Goal: Task Accomplishment & Management: Manage account settings

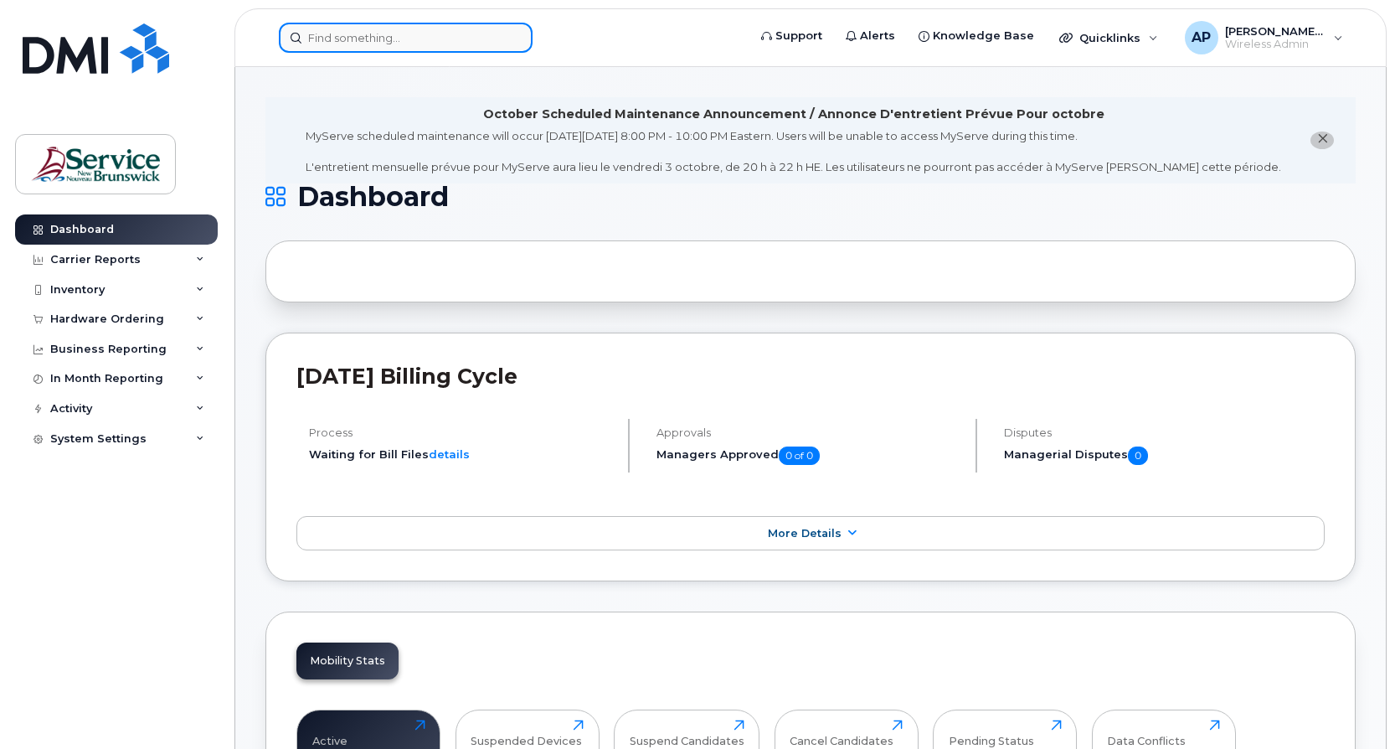
click at [400, 41] on input at bounding box center [406, 38] width 254 height 30
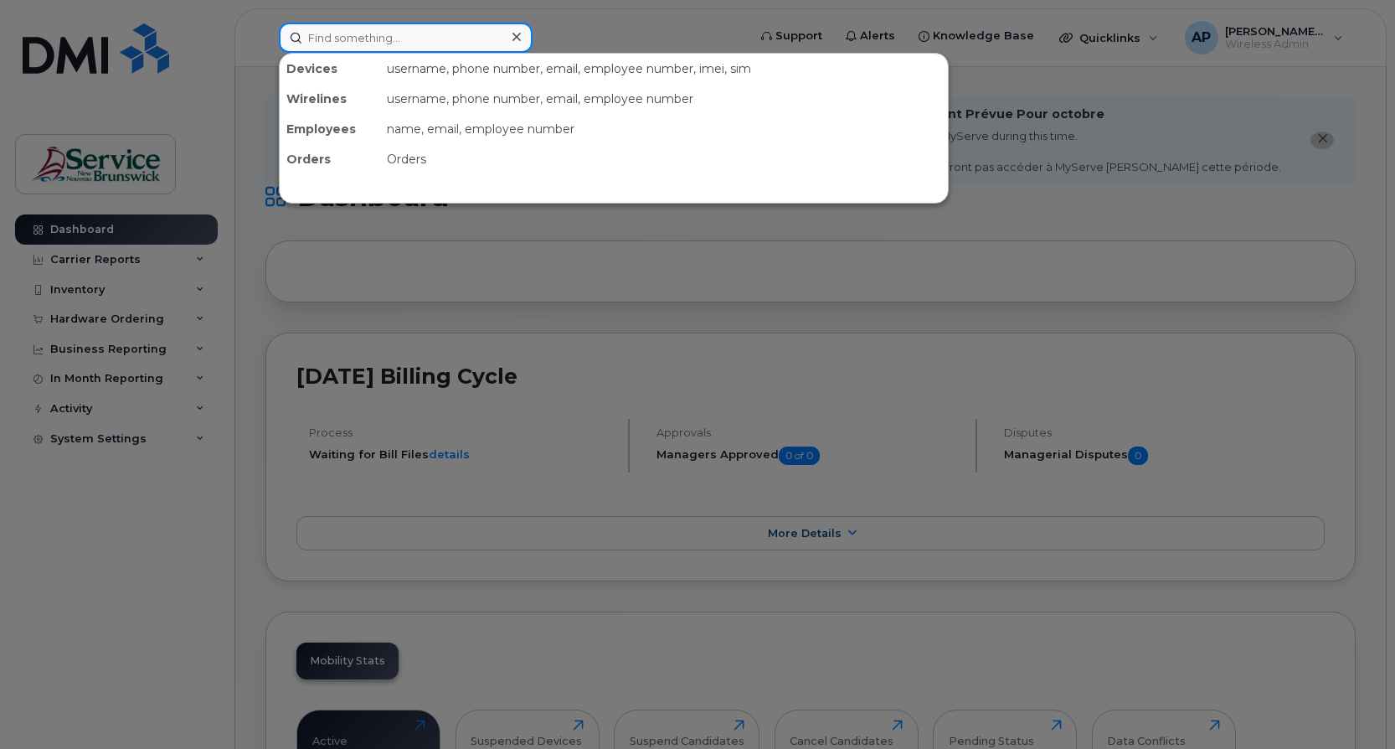
paste input "5067893953"
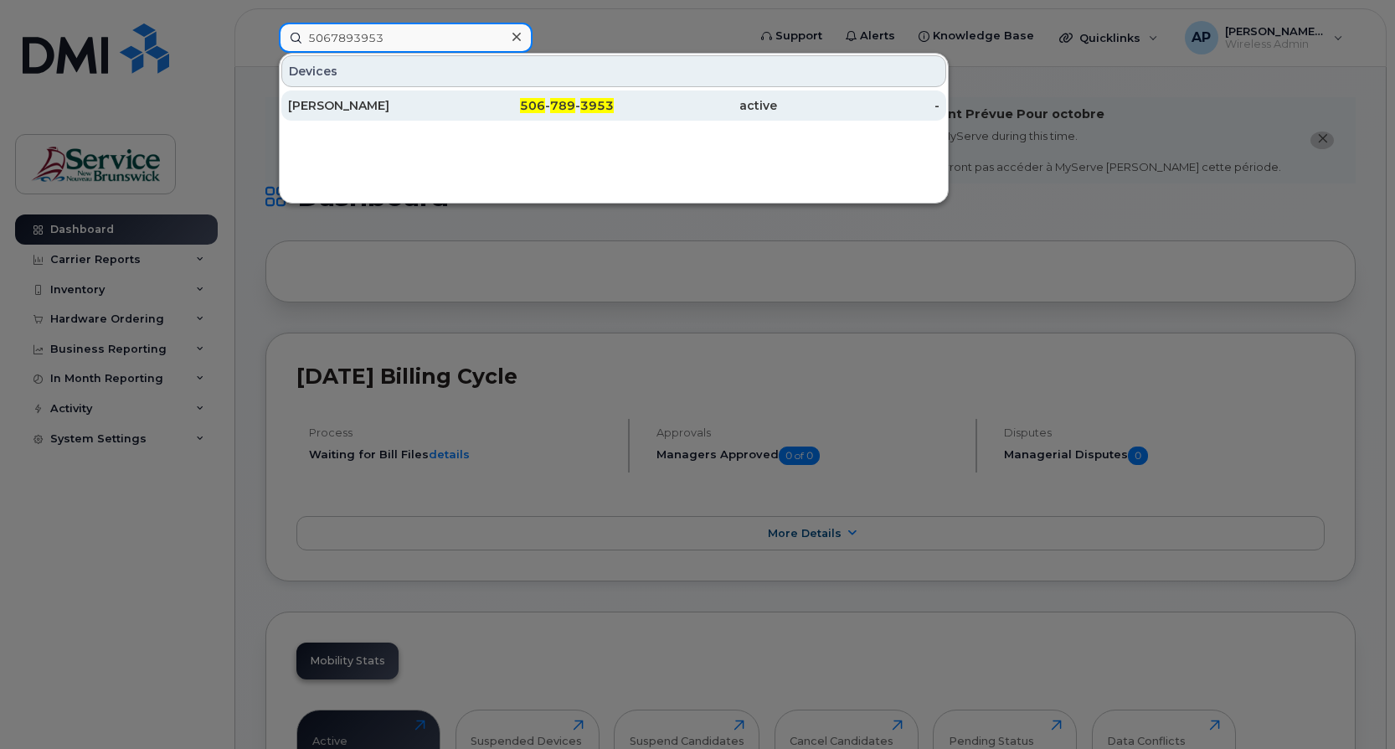
type input "5067893953"
click at [467, 101] on div "506 - 789 - 3953" at bounding box center [532, 105] width 163 height 17
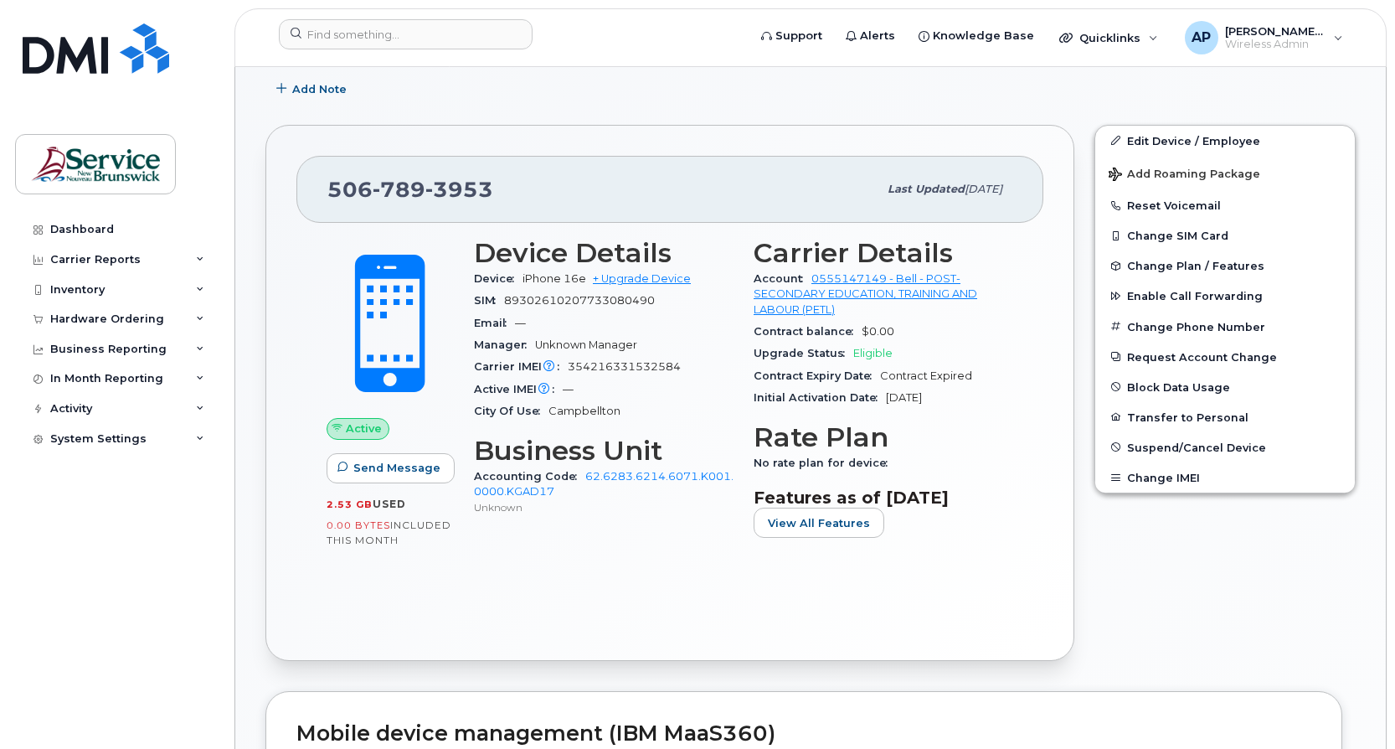
scroll to position [419, 0]
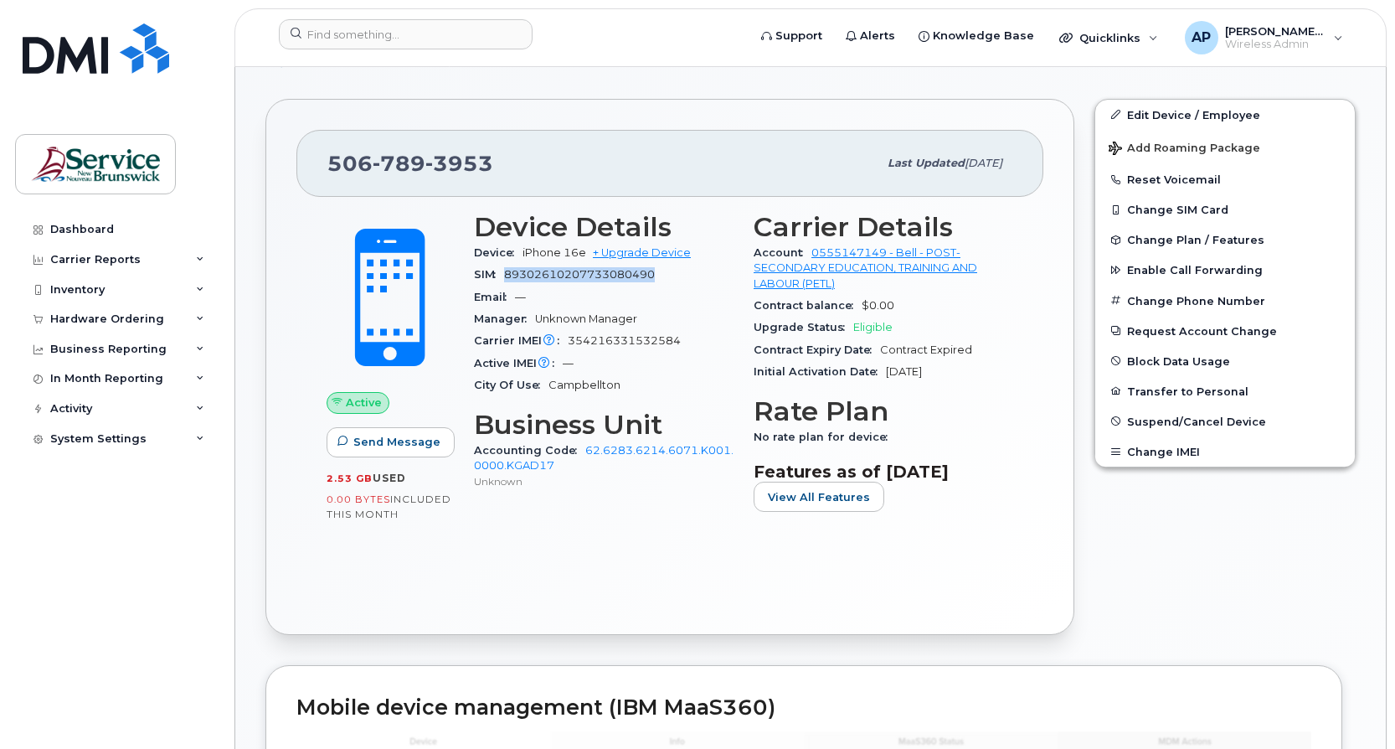
drag, startPoint x: 662, startPoint y: 274, endPoint x: 508, endPoint y: 267, distance: 153.4
click at [508, 267] on div "SIM [TECHNICAL_ID]" at bounding box center [604, 275] width 260 height 22
copy span "89302610207733080490"
click at [1215, 210] on button "Change SIM Card" at bounding box center [1225, 209] width 260 height 30
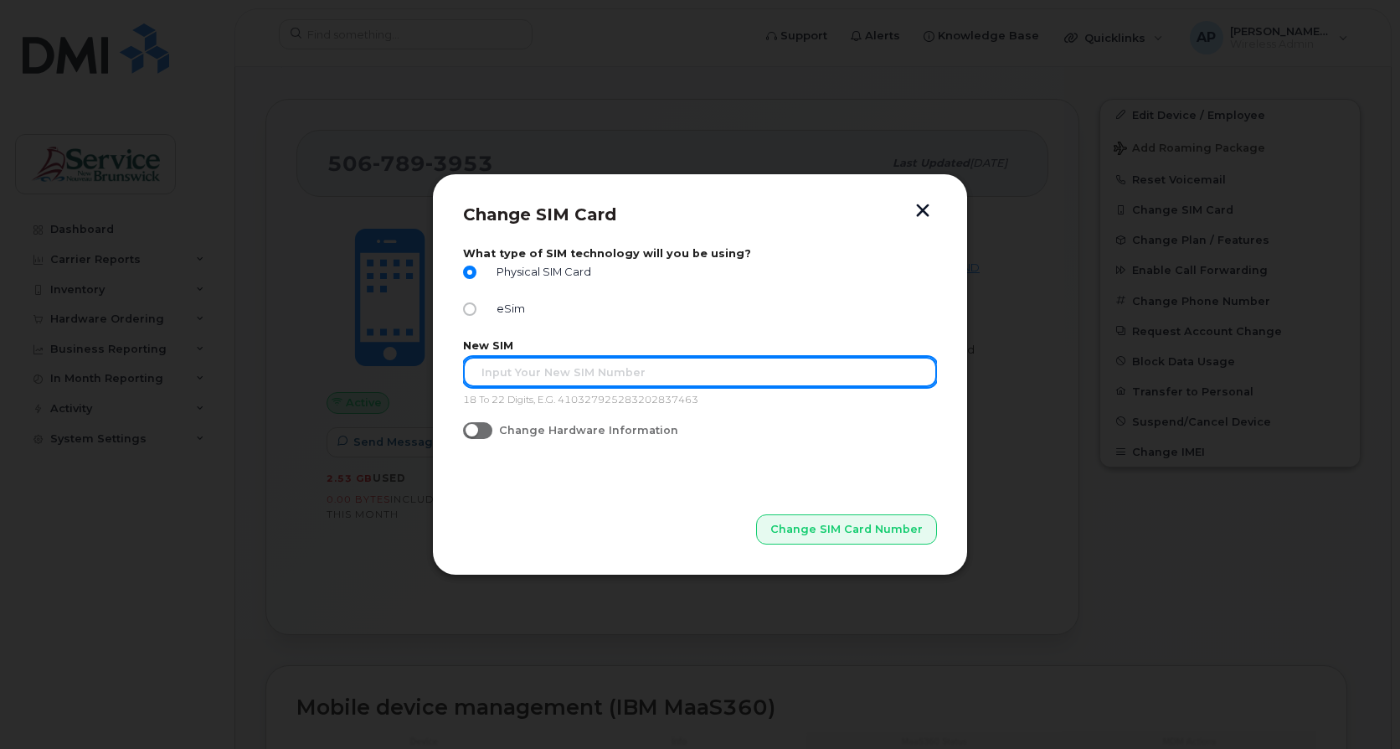
click at [582, 379] on input "text" at bounding box center [700, 372] width 474 height 30
paste input "89043052010008887025010318698244"
type input "89043052010008887025010318698244"
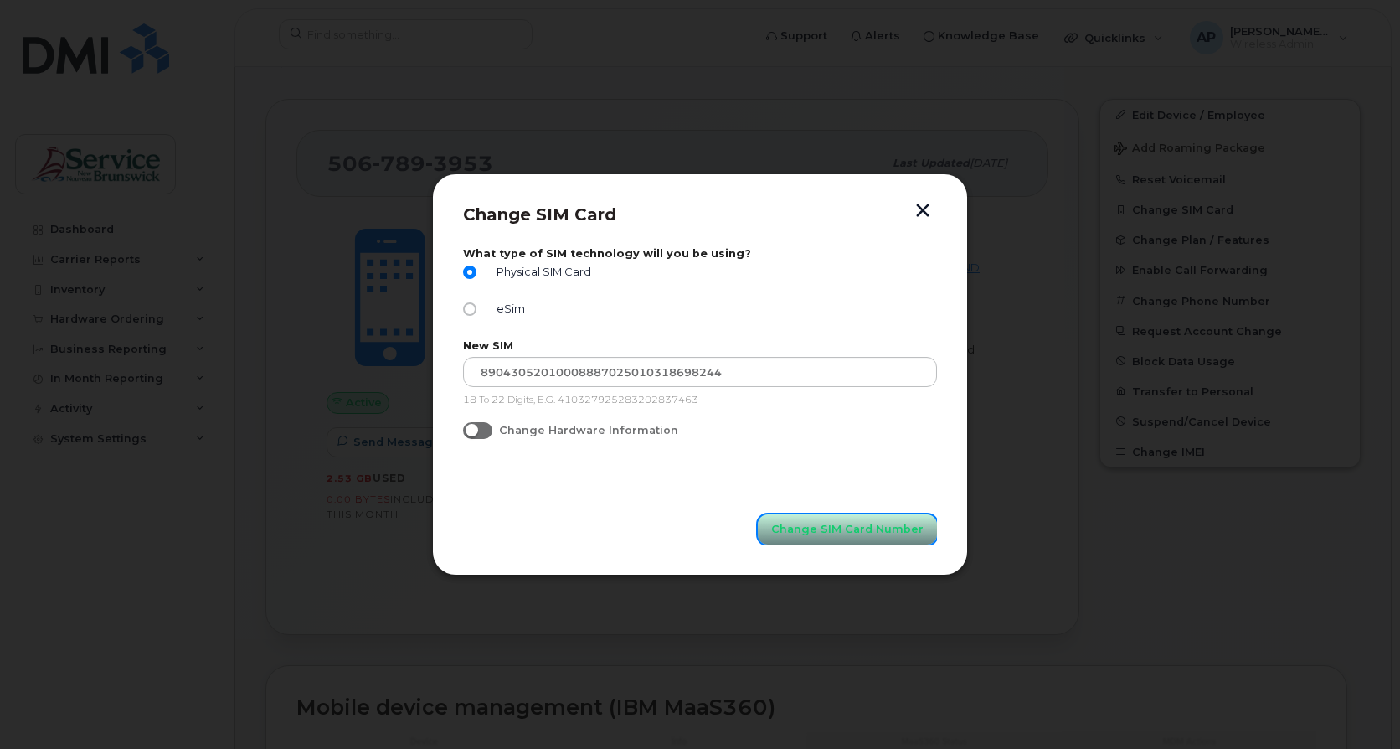
click at [920, 535] on span "Change SIM Card Number" at bounding box center [847, 529] width 152 height 16
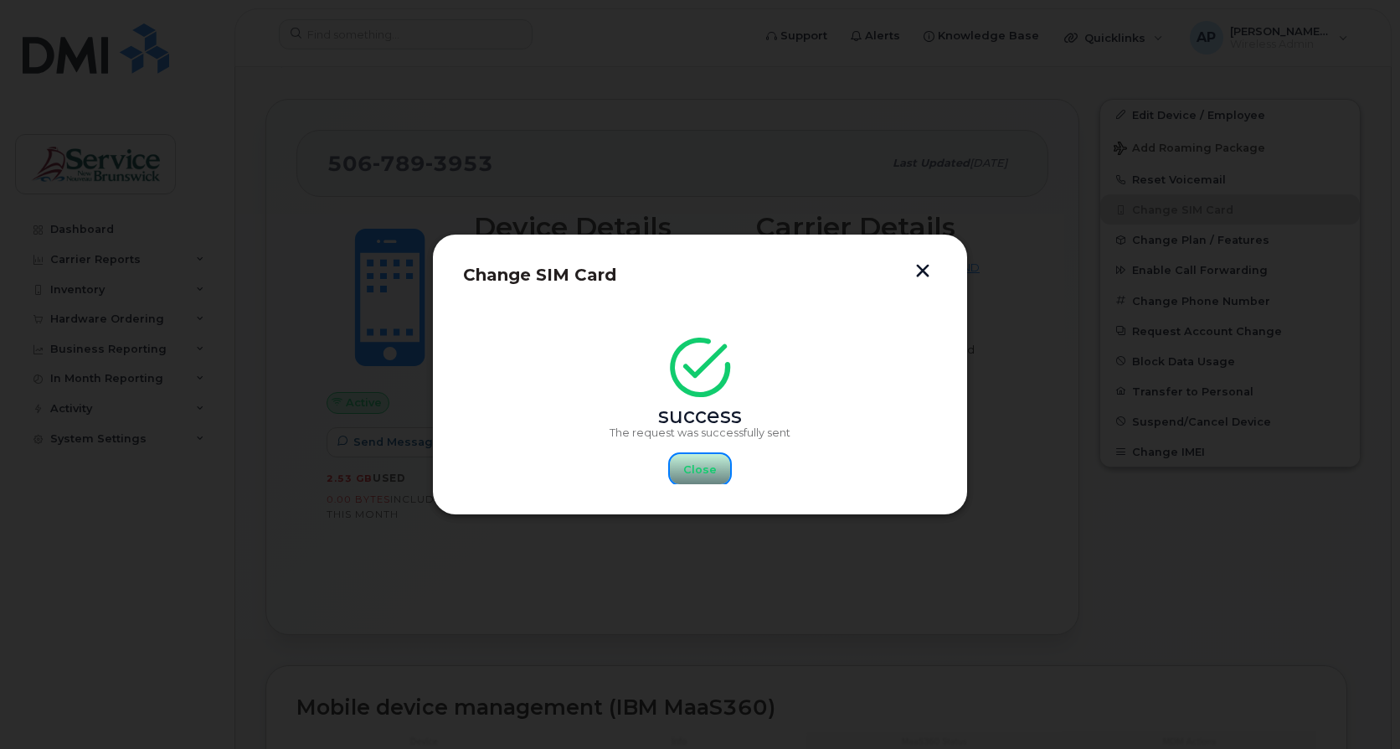
click at [718, 473] on button "Close" at bounding box center [700, 469] width 60 height 30
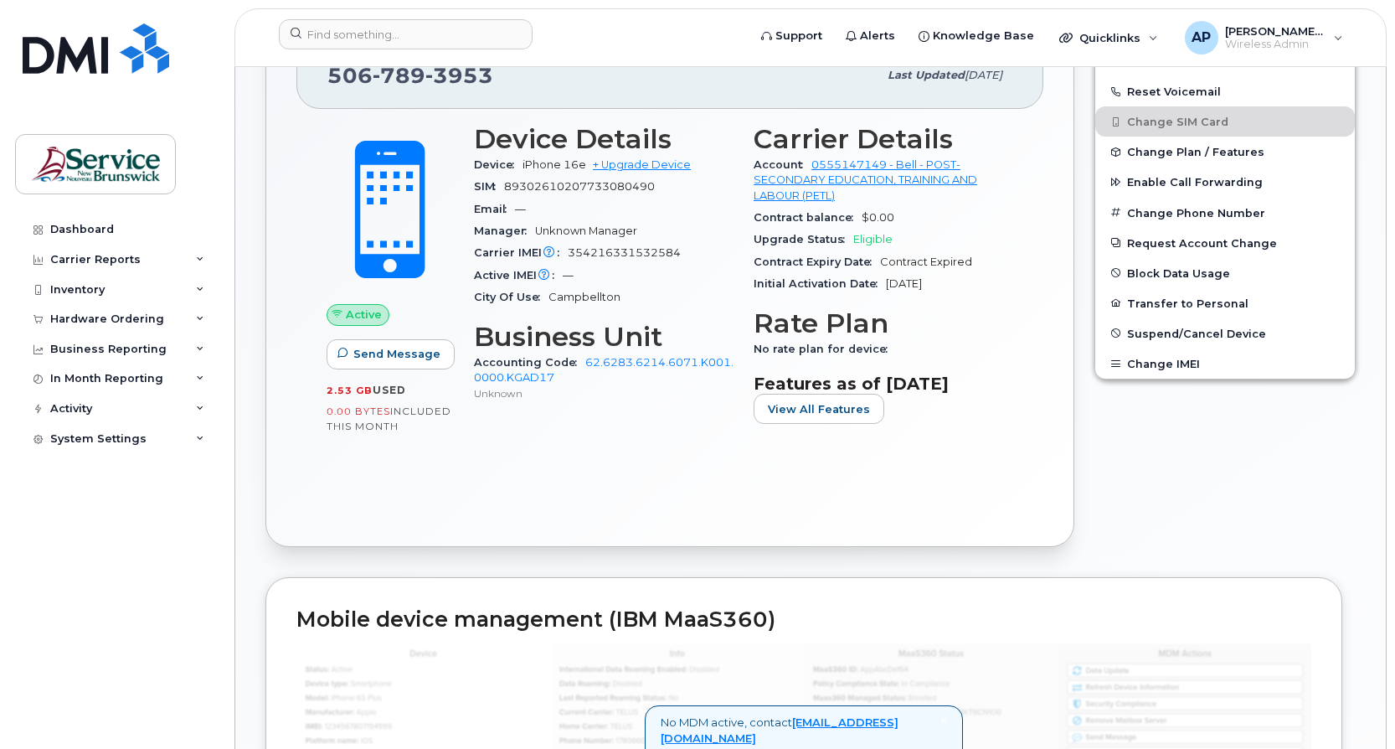
scroll to position [503, 0]
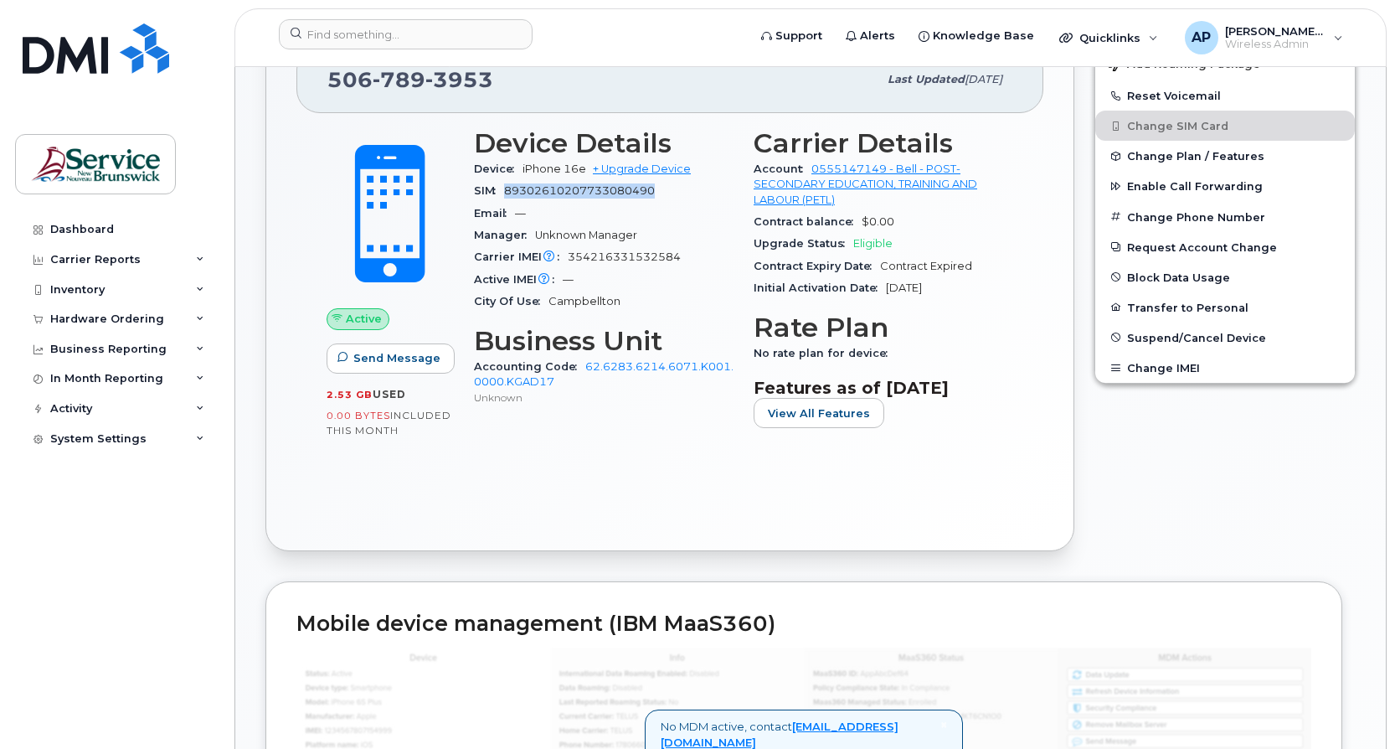
drag, startPoint x: 668, startPoint y: 193, endPoint x: 508, endPoint y: 193, distance: 159.1
click at [508, 193] on div "SIM 89302610207733080490" at bounding box center [604, 191] width 260 height 22
copy span "89302610207733080490"
click at [1028, 250] on div "Active Send Message 2.53 GB  used 0.00 Bytes  included this month Device Detail…" at bounding box center [669, 316] width 747 height 407
click at [1083, 207] on div "506 789 3953 Last updated Sep 22, 2025 Active Send Message 2.53 GB  used 0.00 B…" at bounding box center [669, 283] width 829 height 556
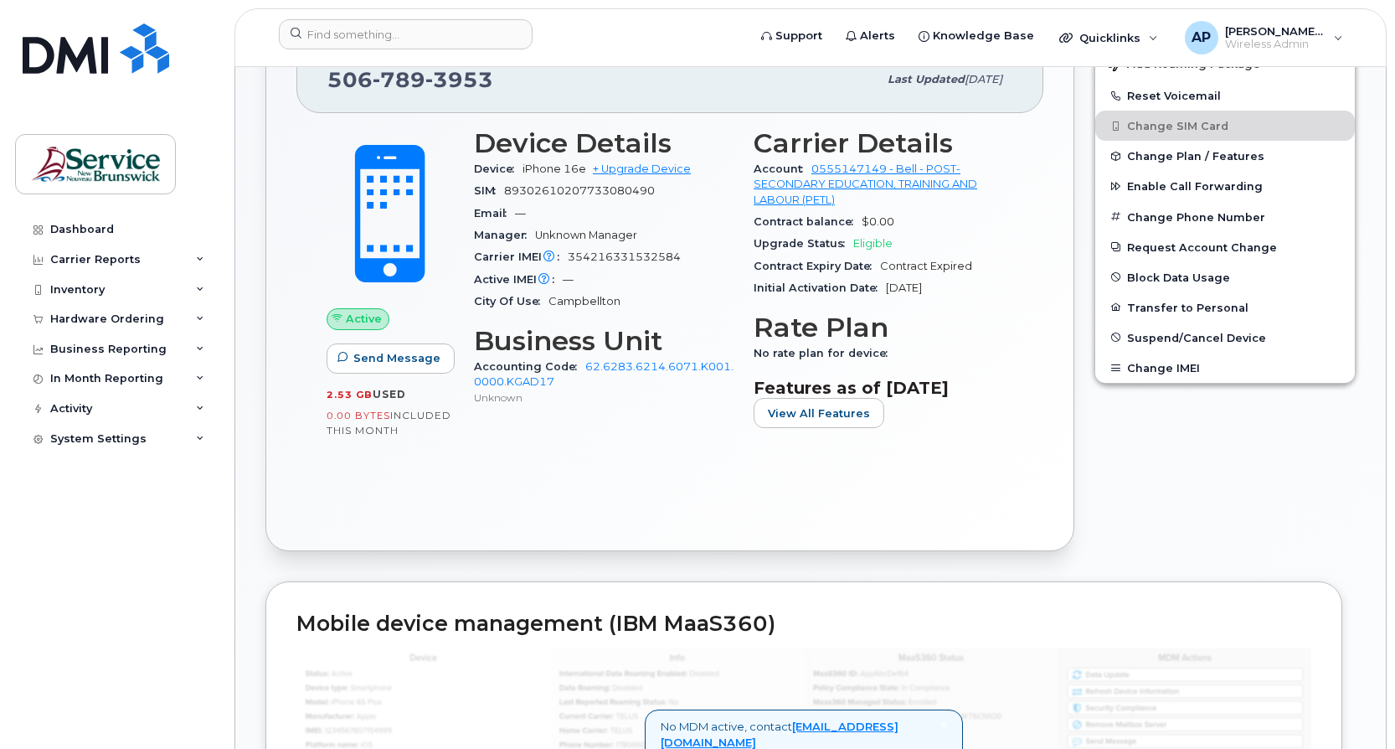
click at [1038, 224] on div "Active Send Message 2.53 GB  used 0.00 Bytes  included this month Device Detail…" at bounding box center [669, 316] width 747 height 407
click at [1364, 176] on div "Edit Device / Employee Add Roaming Package Reset Voicemail Change SIM Card Chan…" at bounding box center [1225, 283] width 281 height 556
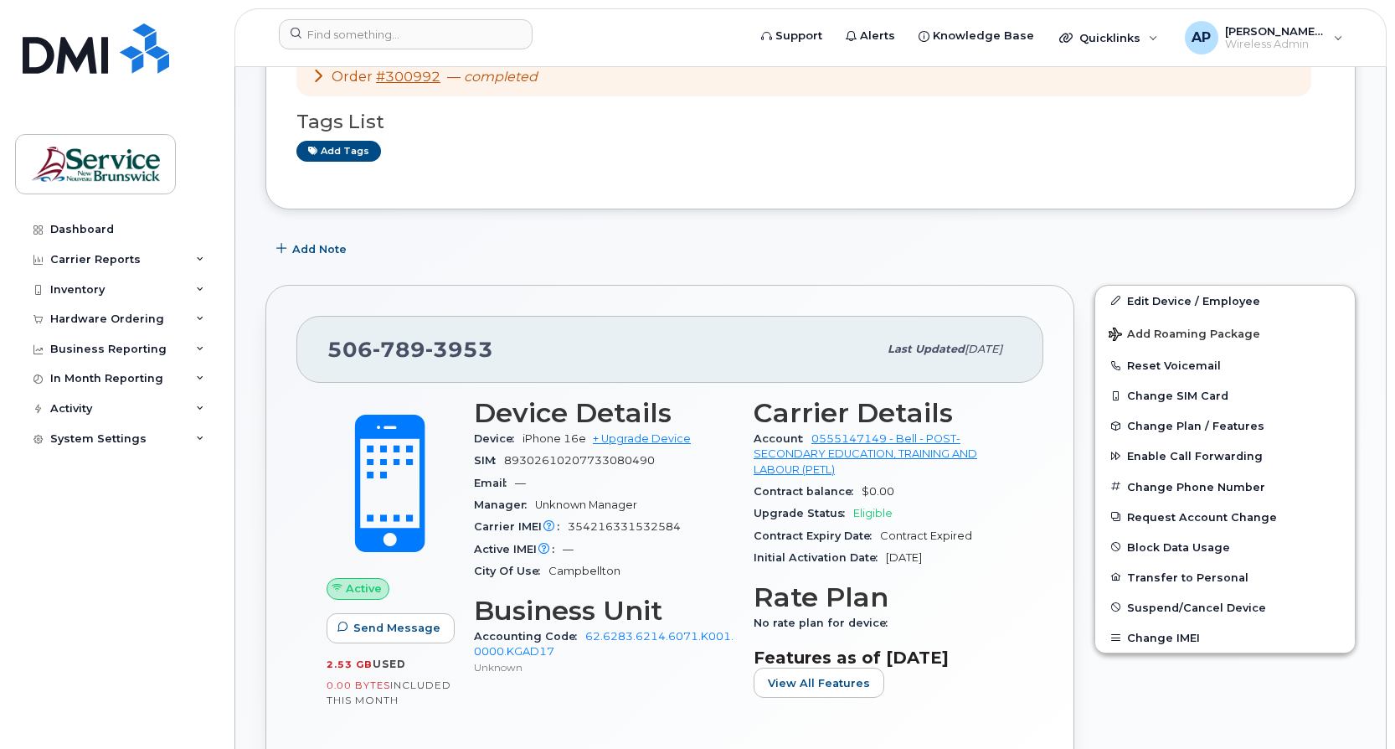
scroll to position [251, 0]
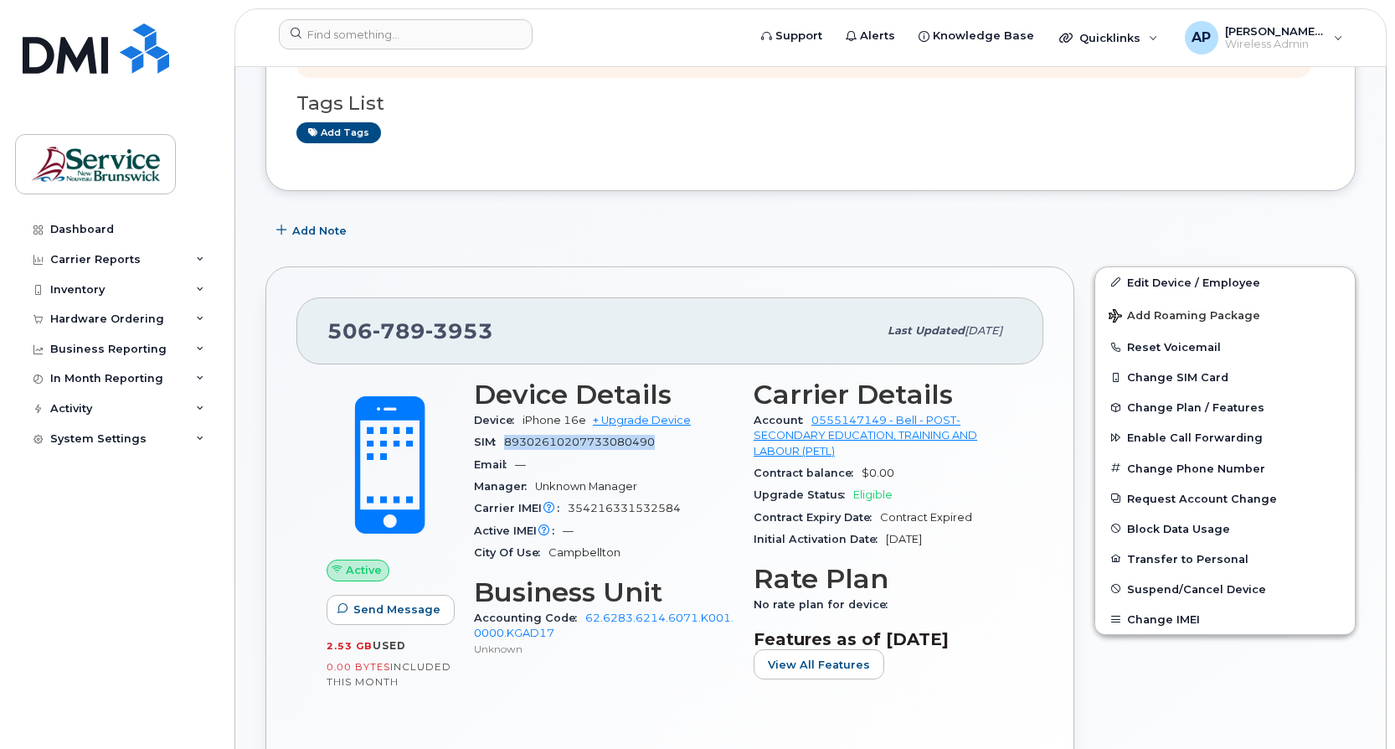
drag, startPoint x: 658, startPoint y: 441, endPoint x: 508, endPoint y: 445, distance: 150.8
click at [508, 445] on div "SIM 89302610207733080490" at bounding box center [604, 442] width 260 height 22
copy span "89302610207733080490"
click at [1160, 382] on button "Change SIM Card" at bounding box center [1225, 377] width 260 height 30
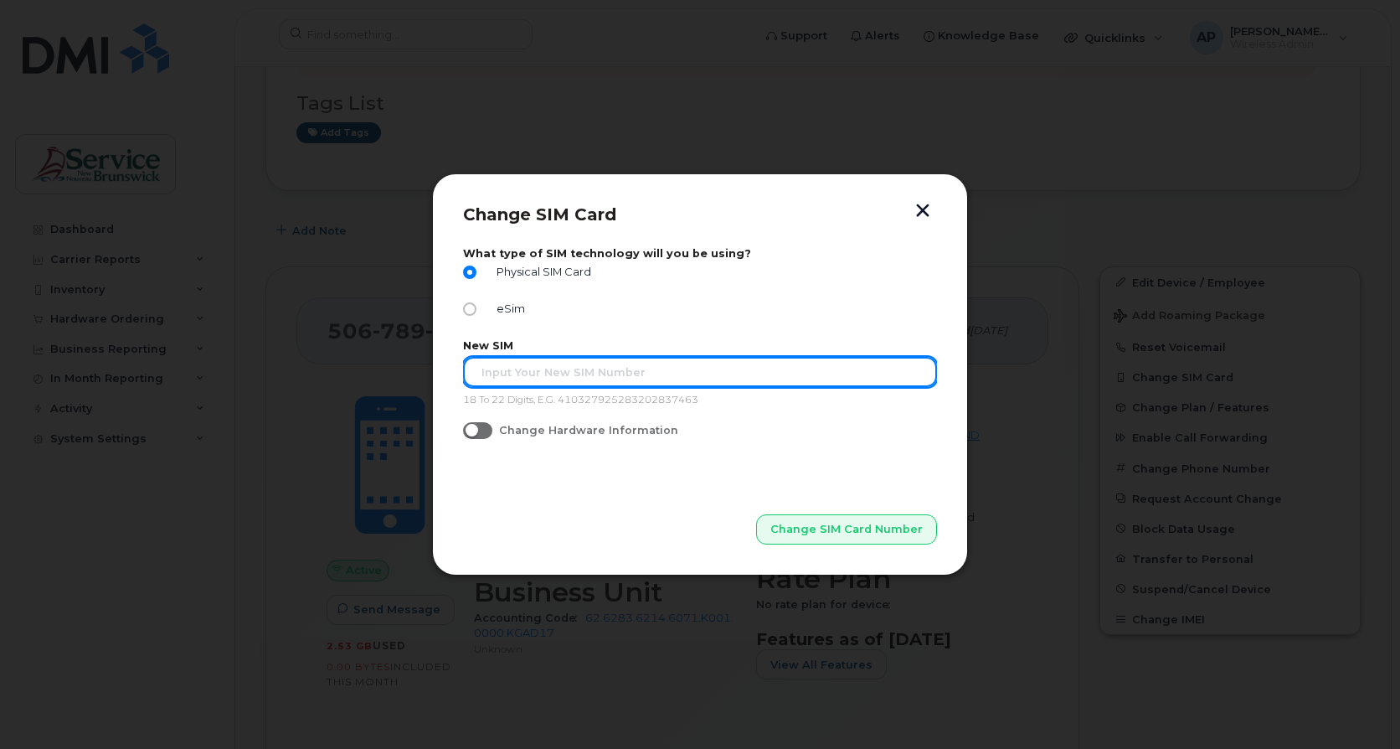
click at [636, 367] on input "text" at bounding box center [700, 372] width 474 height 30
paste input "89302610207733080490"
type input "89302610207733080490"
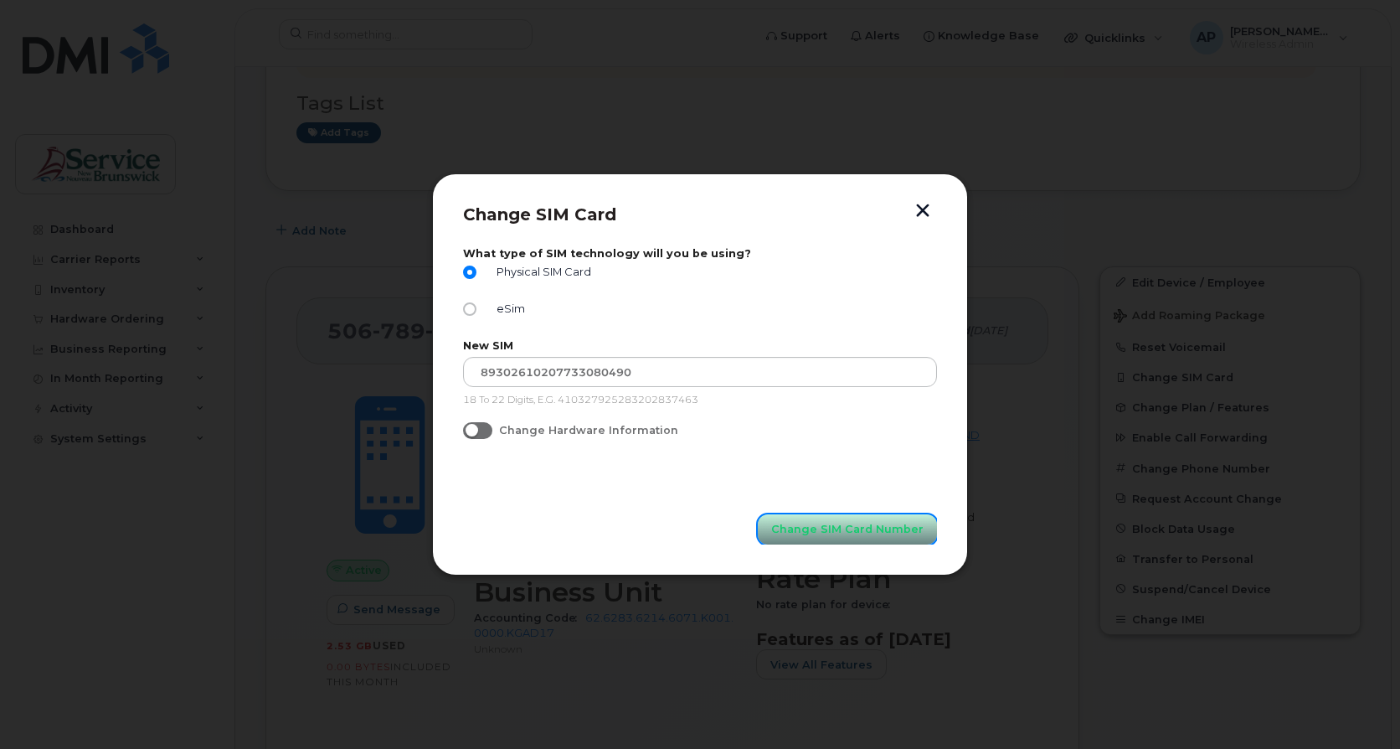
click at [833, 521] on span "Change SIM Card Number" at bounding box center [847, 529] width 152 height 16
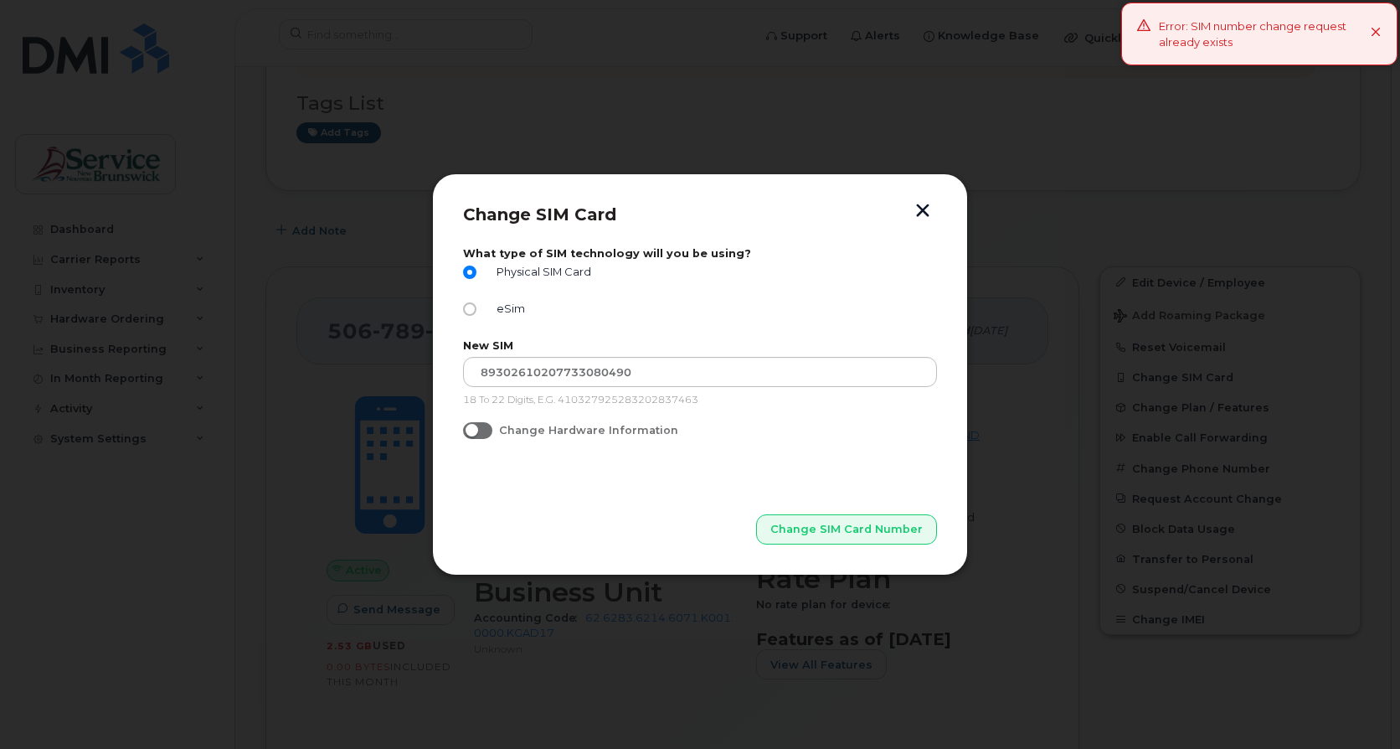
click at [924, 214] on button "button" at bounding box center [922, 213] width 25 height 18
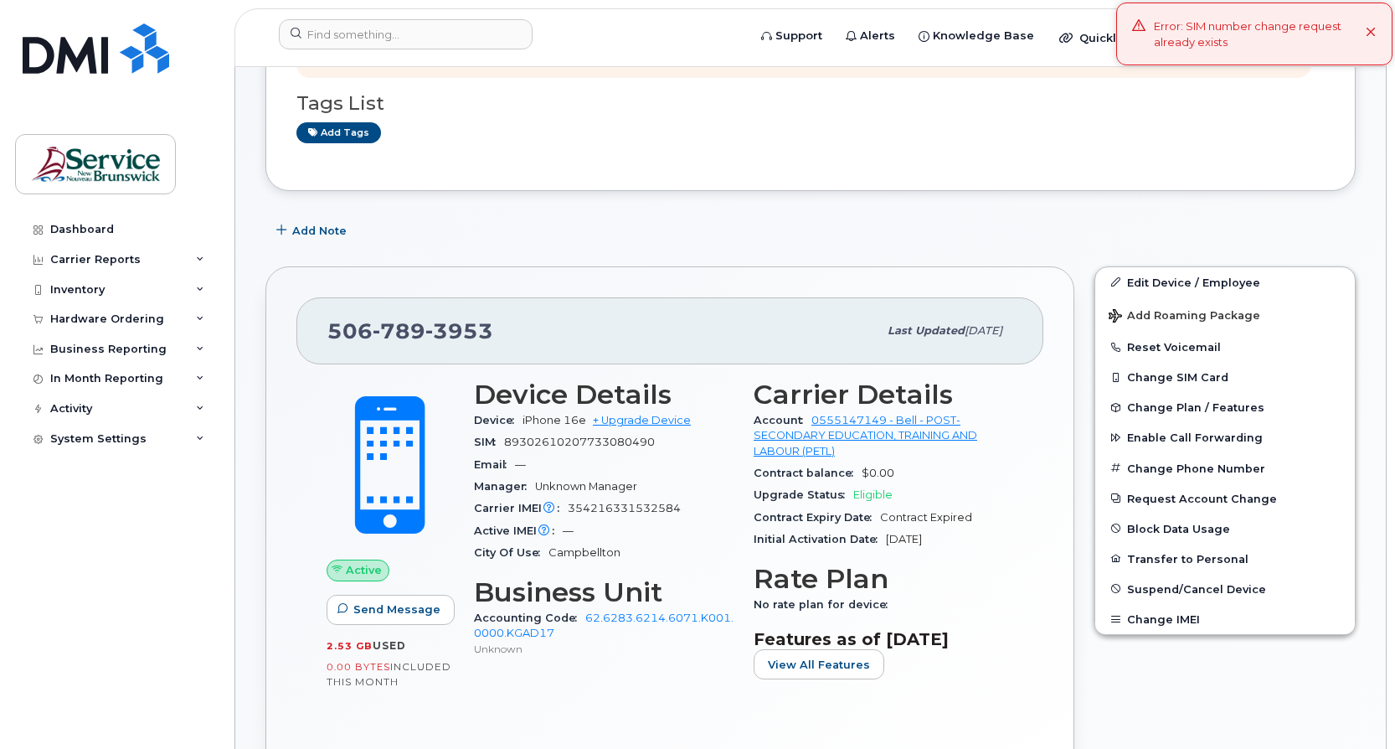
click at [1008, 258] on div "[PHONE_NUMBER] Last updated [DATE] Active Send Message 2.53 GB  used 0.00 Bytes…" at bounding box center [669, 534] width 829 height 556
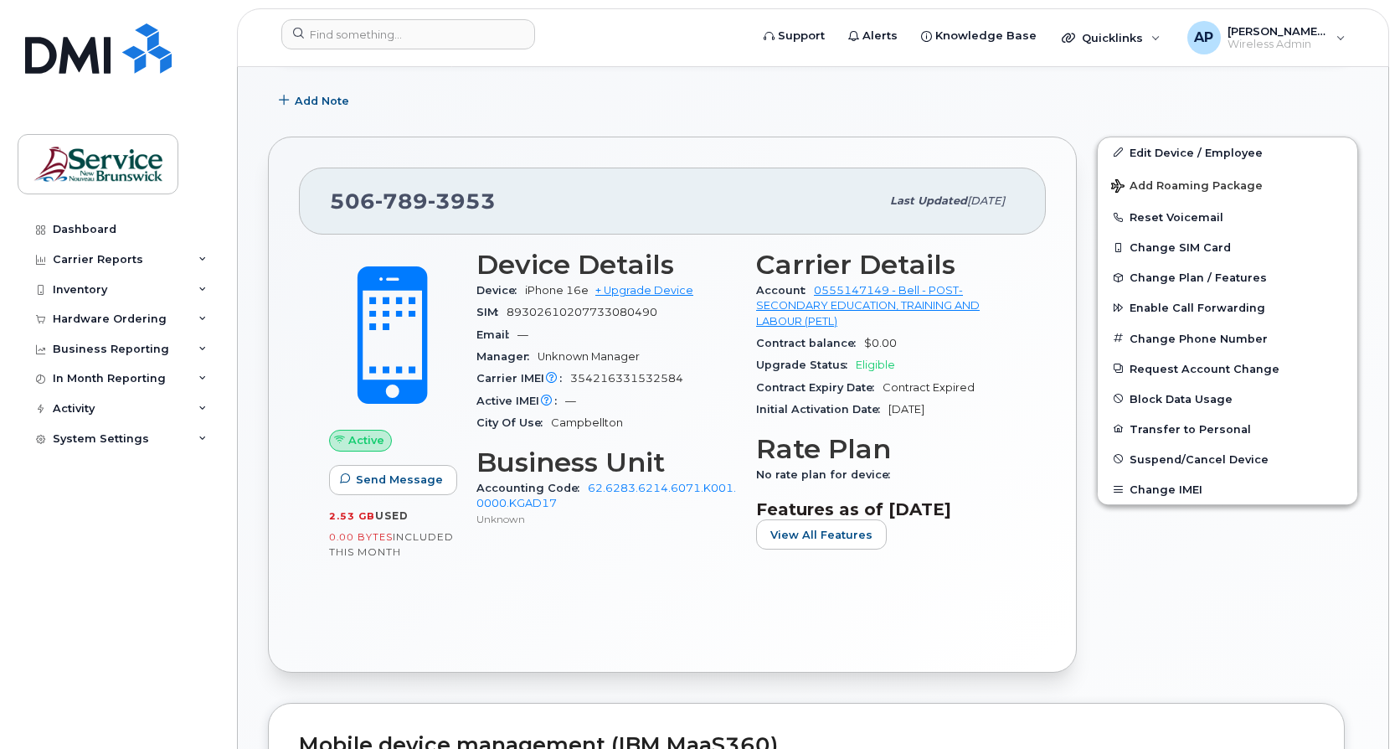
scroll to position [419, 0]
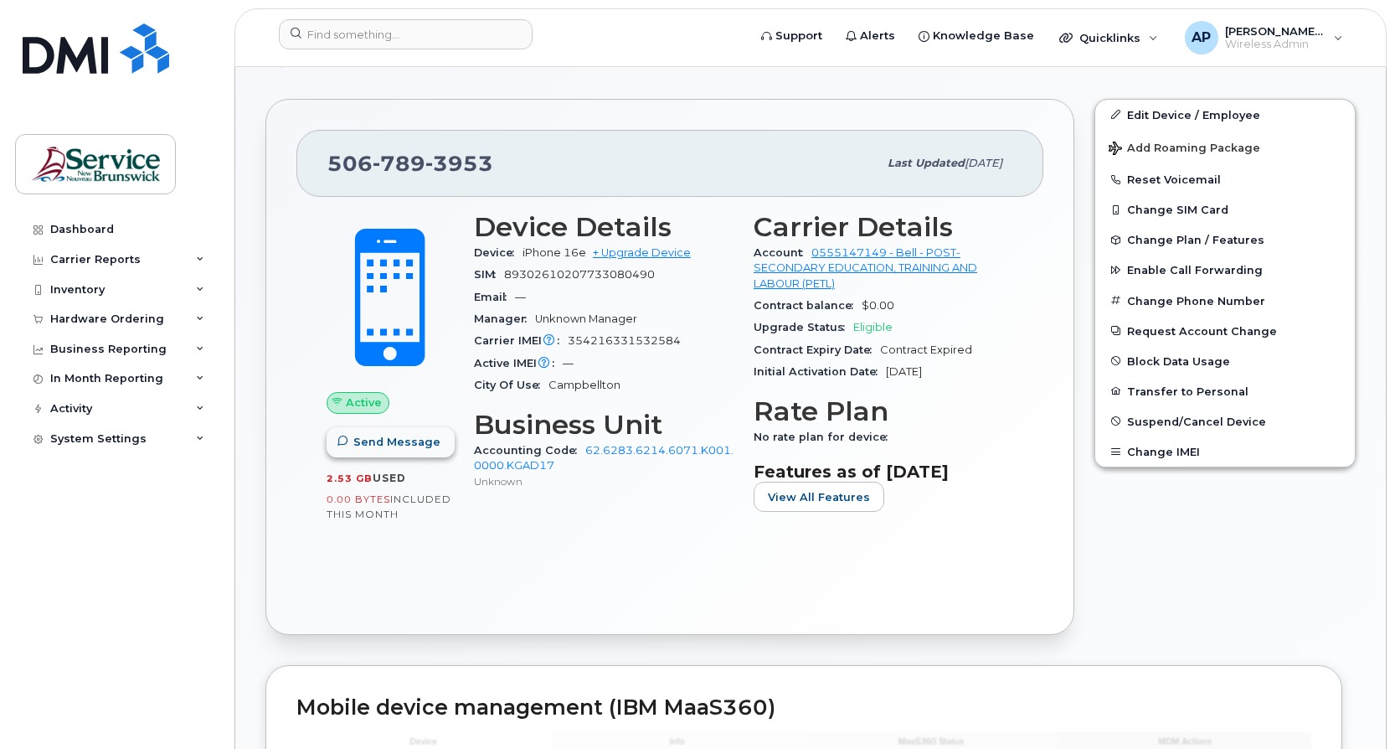
click at [395, 446] on span "Send Message" at bounding box center [396, 442] width 87 height 16
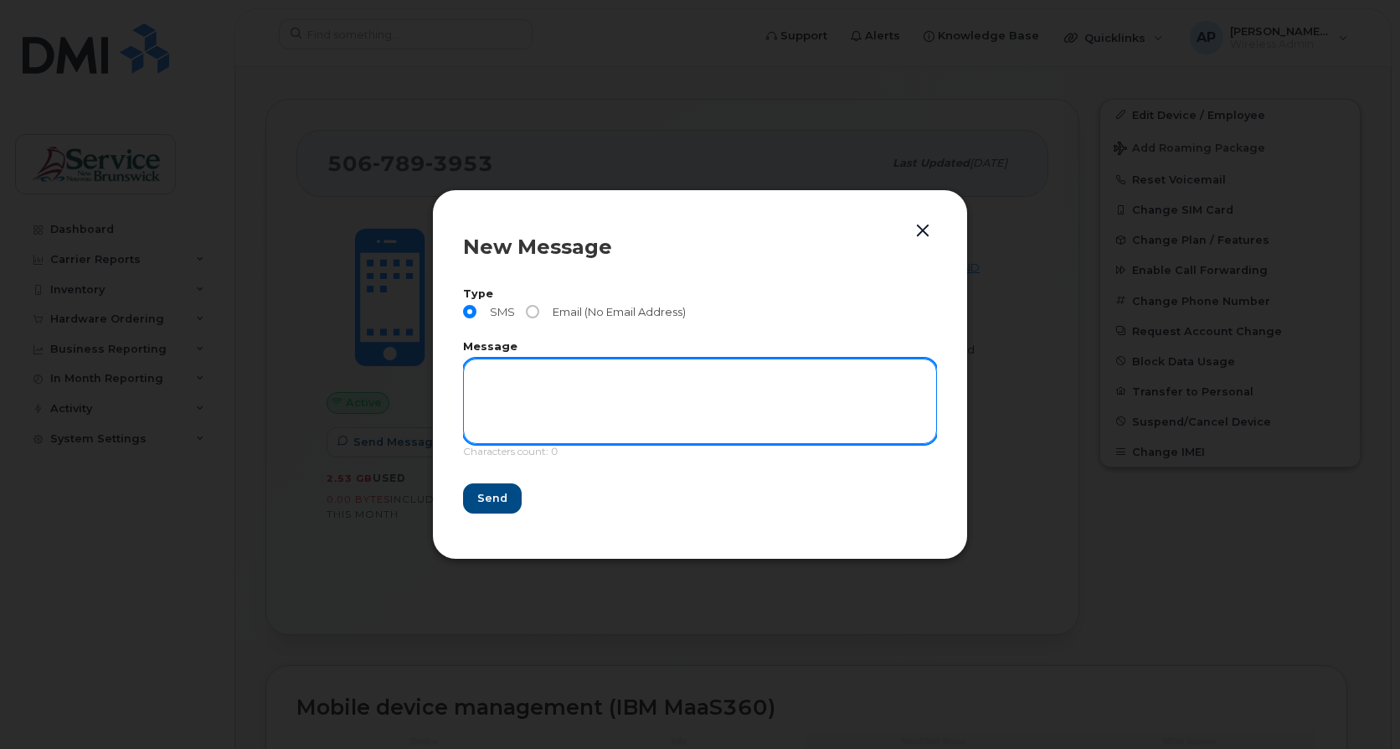
click at [572, 385] on textarea at bounding box center [700, 400] width 474 height 85
click at [632, 392] on textarea "hi, I just sent a request to update Dina Lavoie's SIM number but i think i sent…" at bounding box center [700, 400] width 474 height 85
click at [841, 405] on textarea "hi, I just sent a request to update Dina Lavoie's SIM number but i think i sent…" at bounding box center [700, 400] width 474 height 85
drag, startPoint x: 514, startPoint y: 393, endPoint x: 941, endPoint y: 390, distance: 426.3
click at [941, 390] on div "New Message Type SMS Email (No Email Address) Message hi, I just sent a request…" at bounding box center [700, 374] width 536 height 370
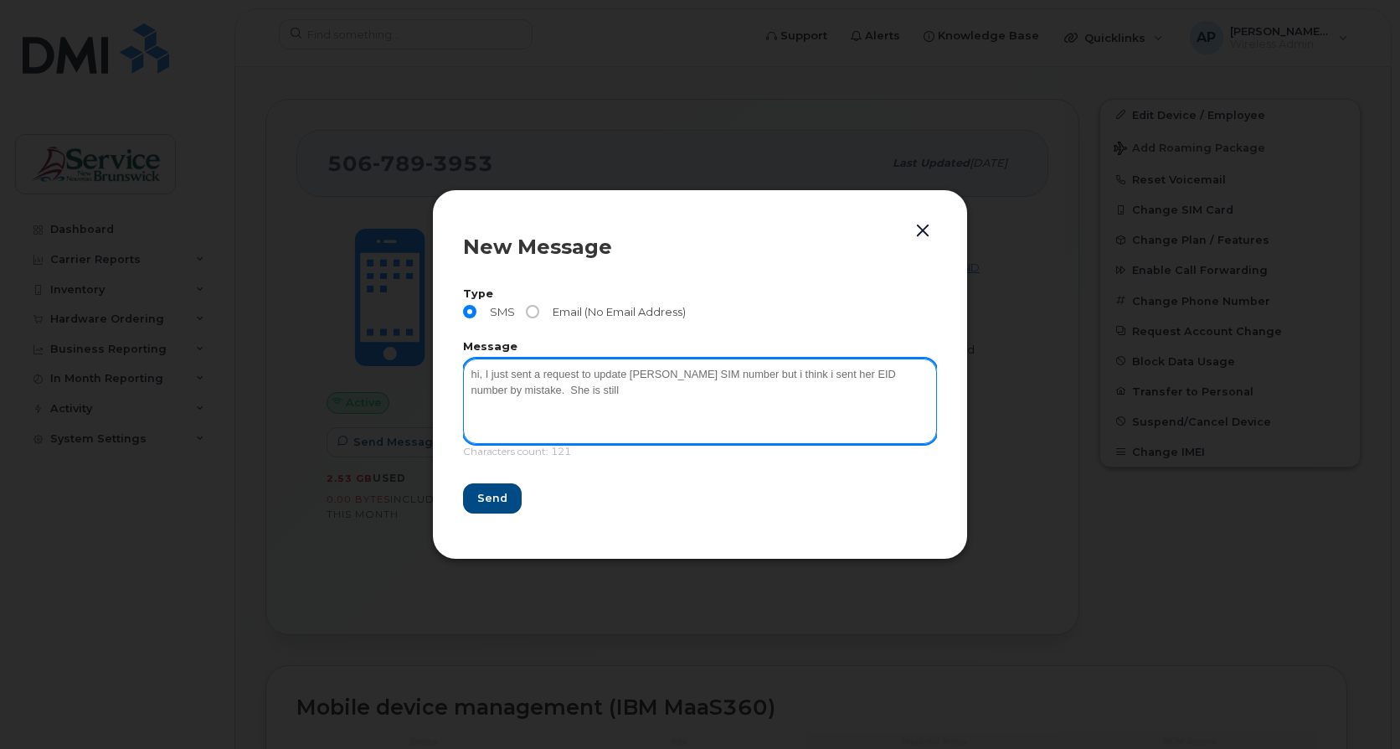
click at [676, 410] on textarea "hi, I just sent a request to update Dina Lavoie's SIM number but i think i sent…" at bounding box center [700, 400] width 474 height 85
click at [658, 420] on textarea "hi, I just sent a request to update Dina Lavoie's SIM number but i think i sent…" at bounding box center [700, 400] width 474 height 85
click at [764, 394] on textarea "hi, I just sent a request to update Dina Lavoie's SIM number but i think i sent…" at bounding box center [700, 400] width 474 height 85
paste textarea "SIM est 89302610207733080490 #IMEI 354216331532584 et le #EID 89043052010008887…"
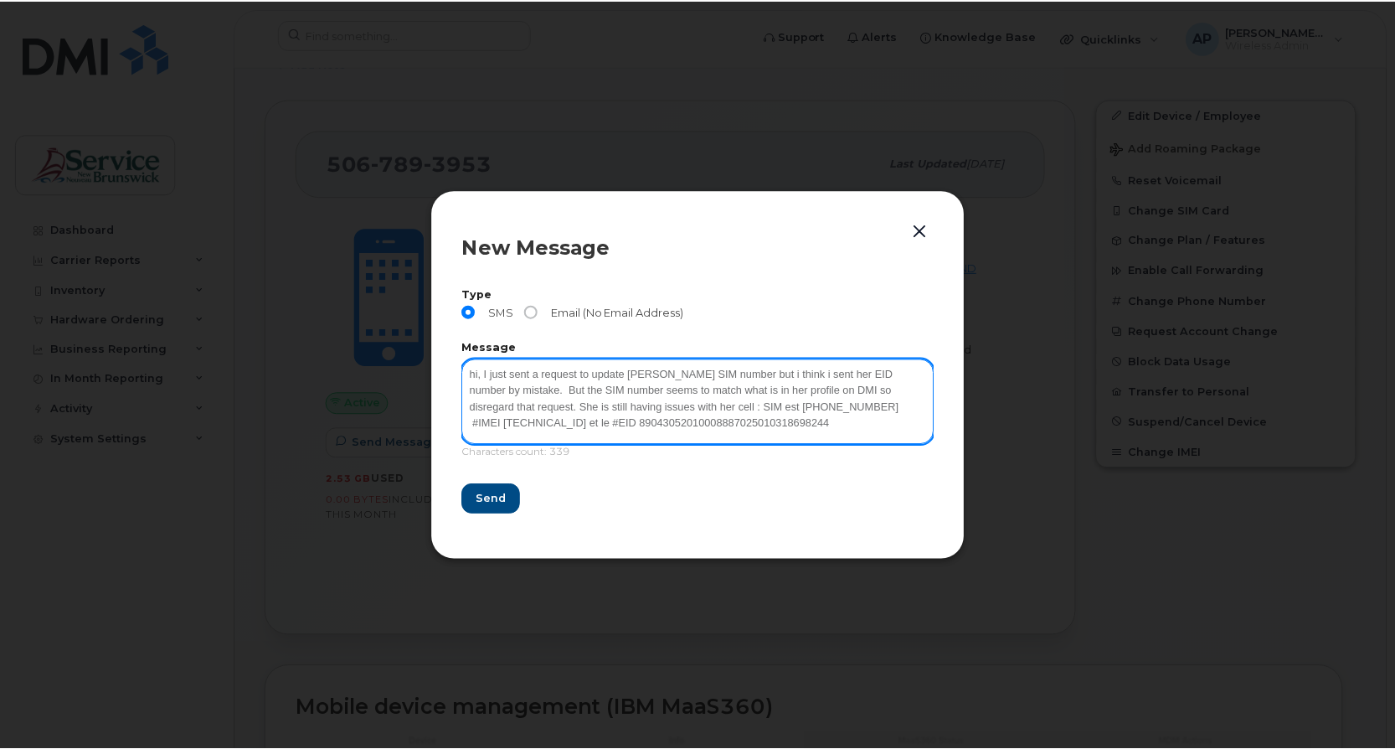
scroll to position [0, 0]
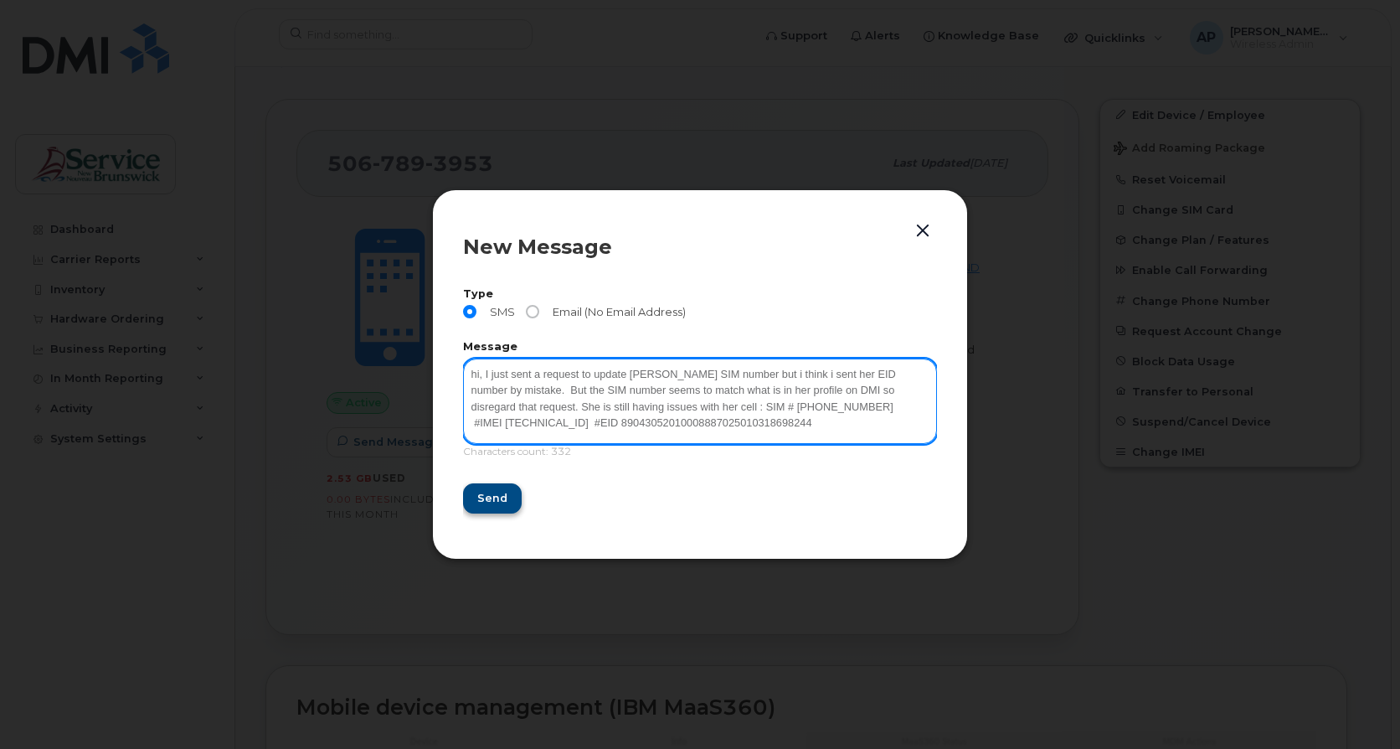
type textarea "hi, I just sent a request to update Dina Lavoie's SIM number but i think i sent…"
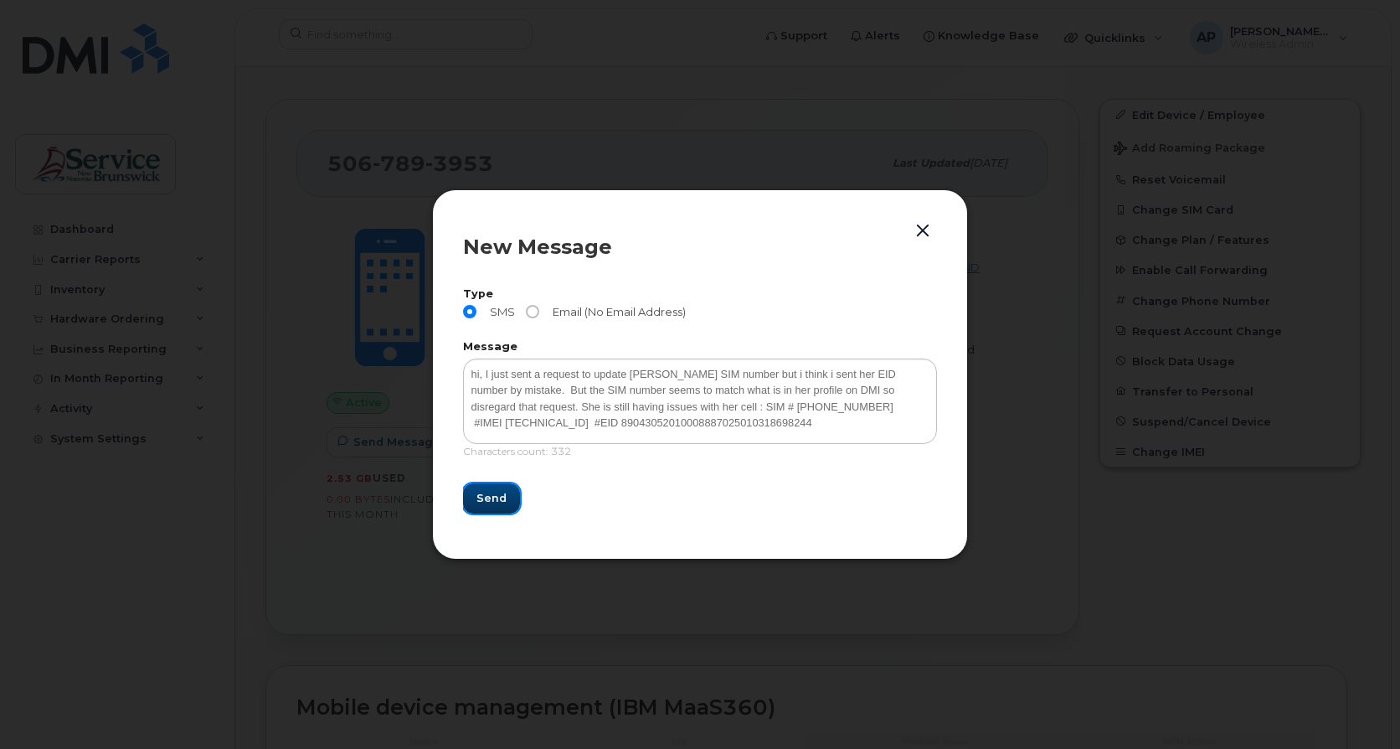
click at [505, 497] on button "Send" at bounding box center [491, 498] width 57 height 30
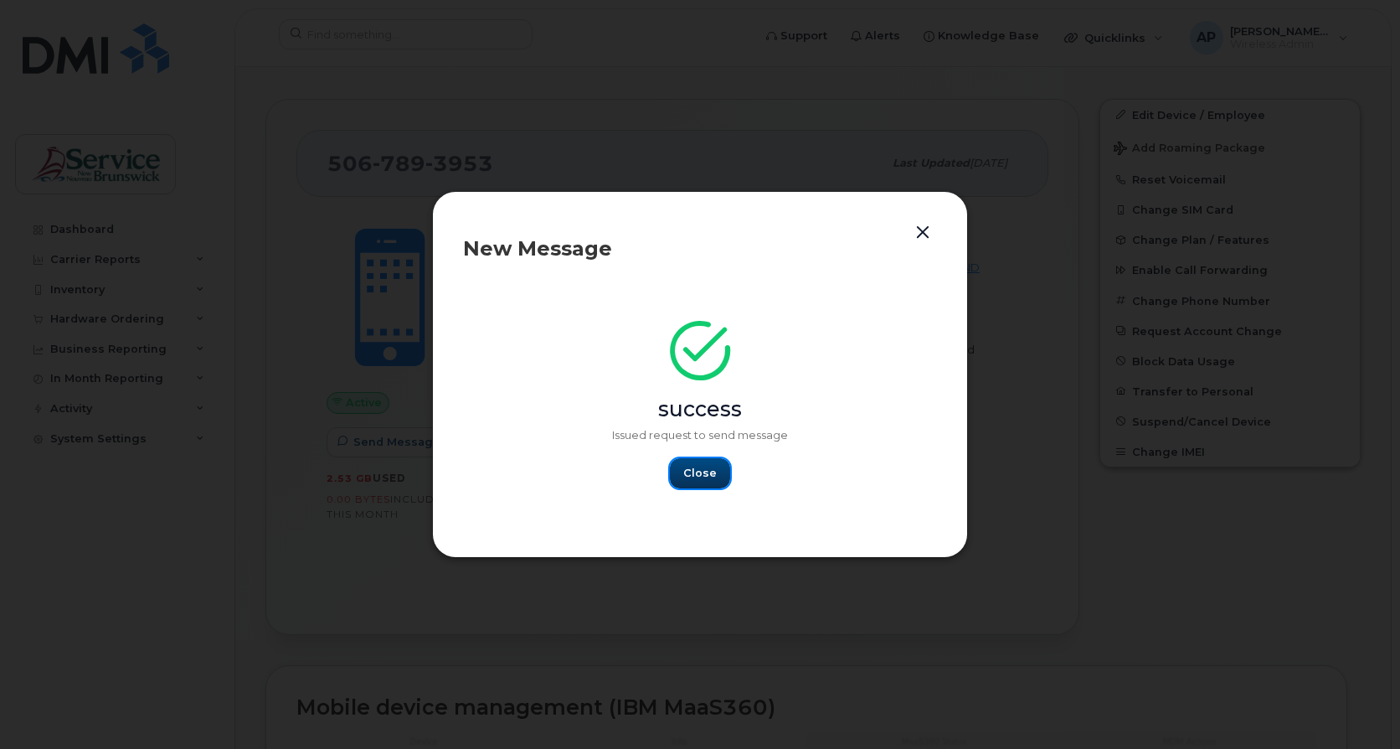
click at [724, 470] on button "Close" at bounding box center [700, 473] width 60 height 30
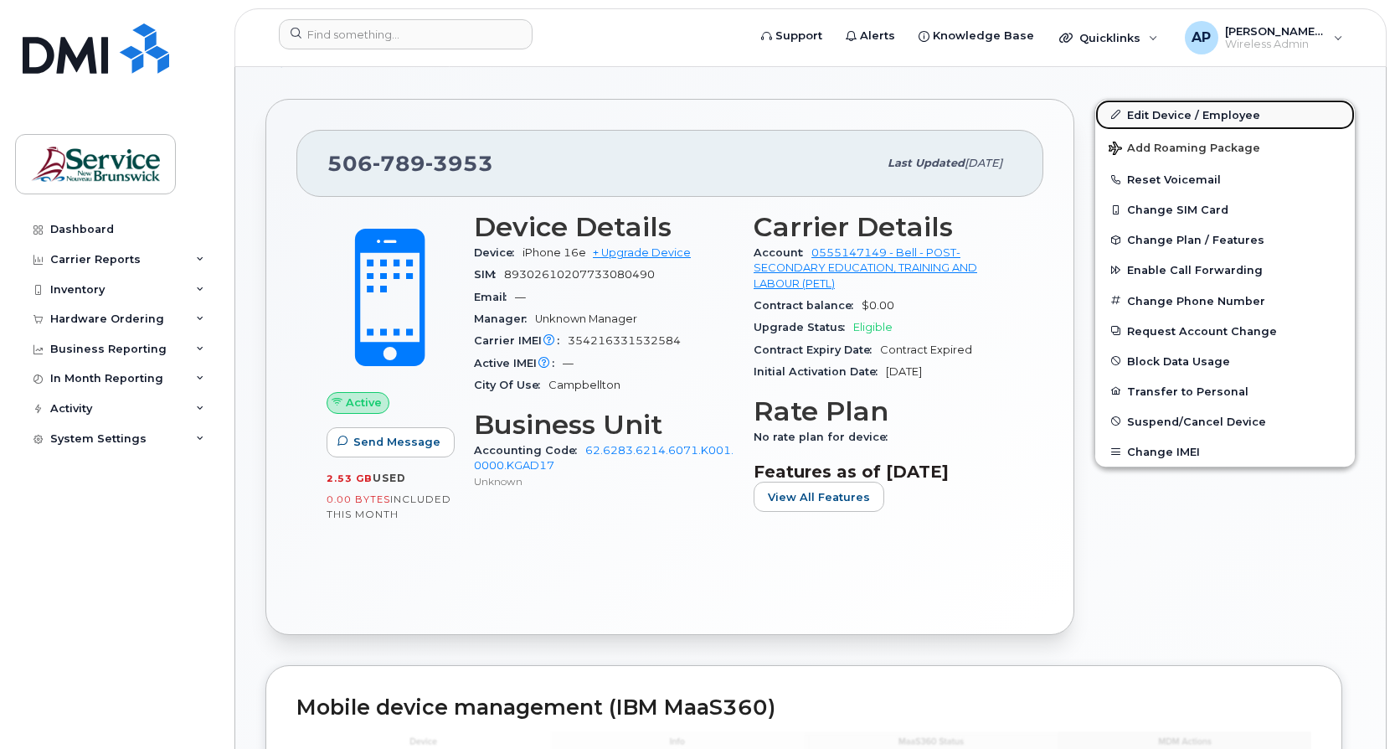
click at [1190, 115] on link "Edit Device / Employee" at bounding box center [1225, 115] width 260 height 30
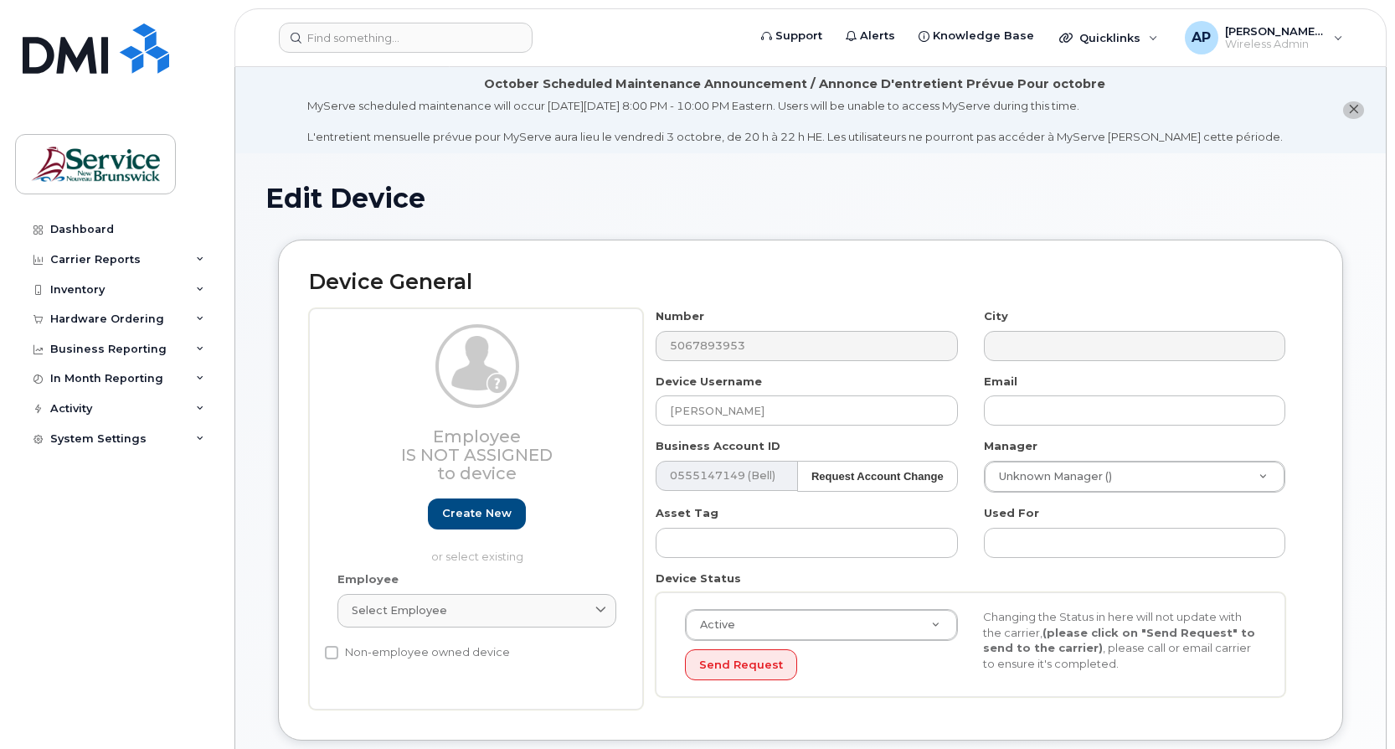
select select "36094000"
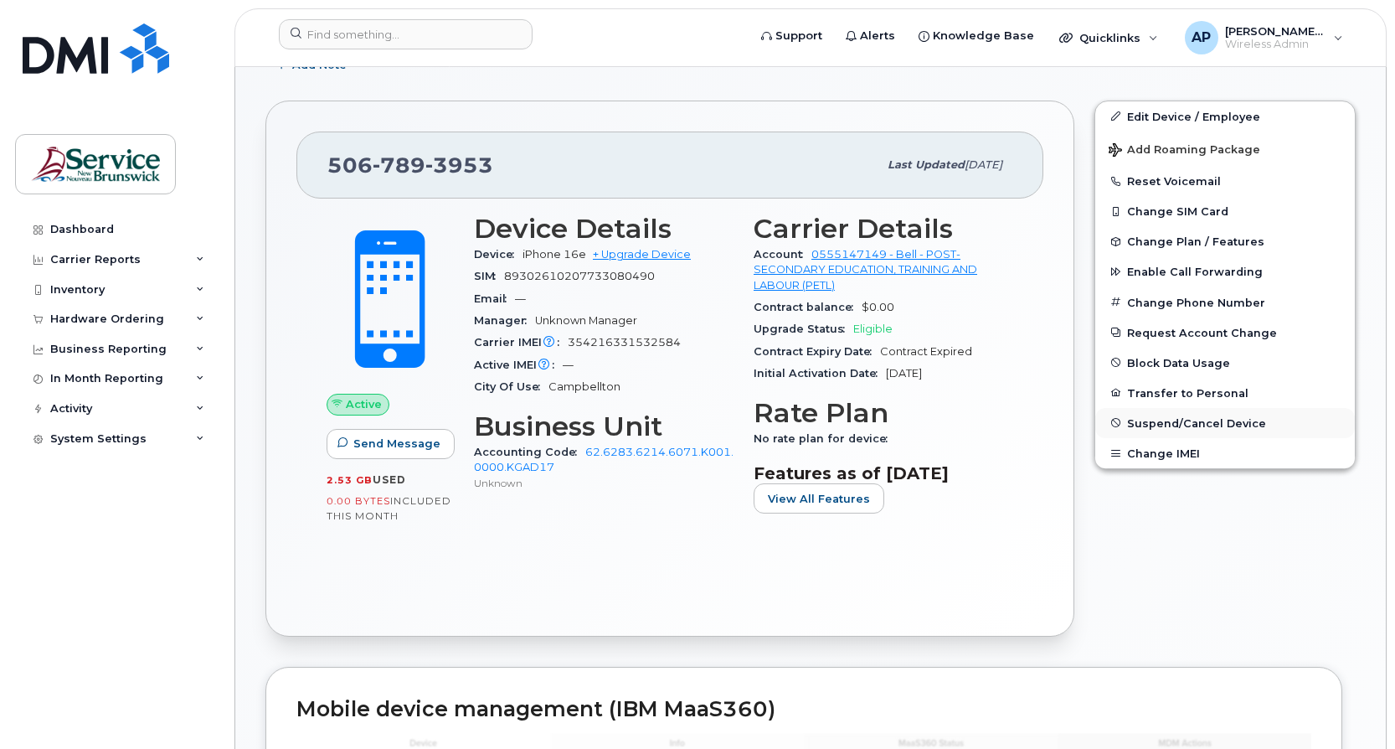
scroll to position [419, 0]
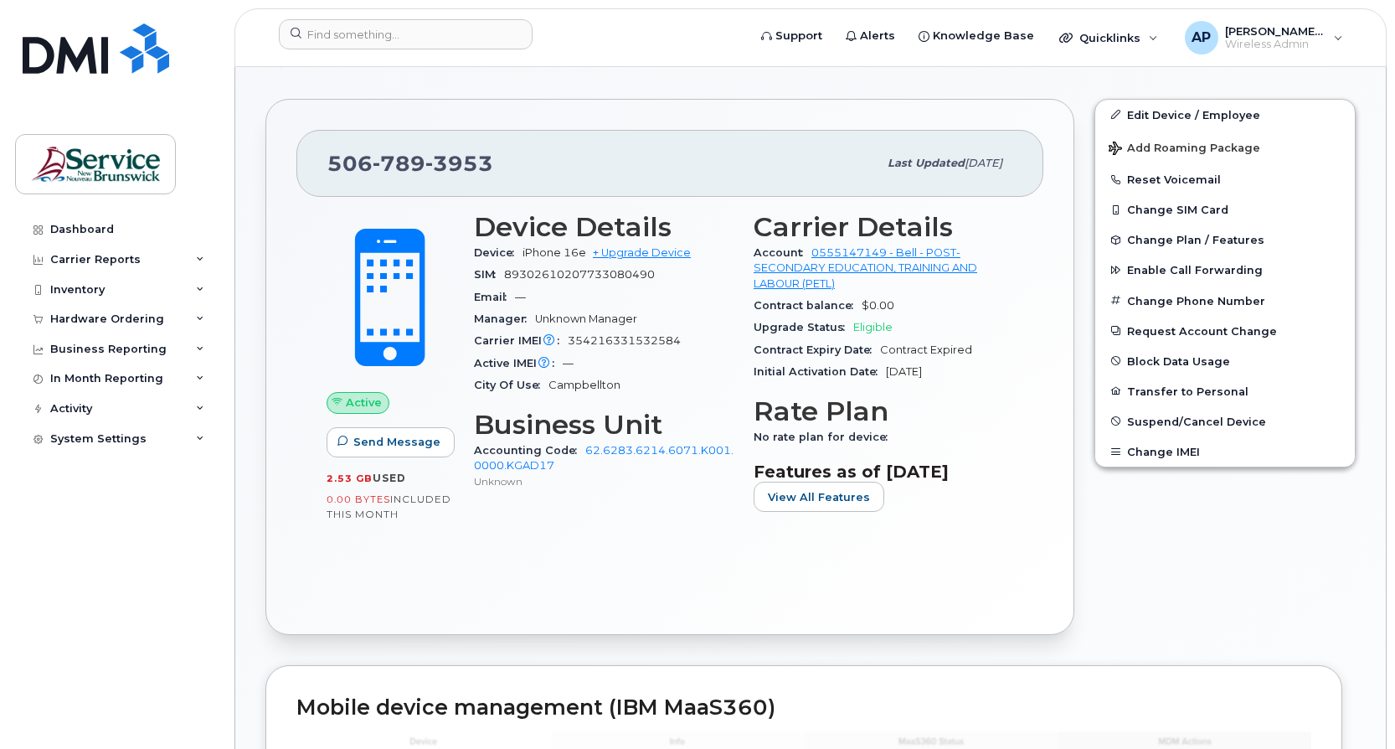
click at [977, 301] on div "Contract balance $0.00" at bounding box center [884, 306] width 260 height 22
click at [678, 521] on div "Device Details Device iPhone 16e + Upgrade Device SIM 89302610207733080490 Emai…" at bounding box center [604, 368] width 280 height 333
click at [690, 513] on div "Device Details Device iPhone 16e + Upgrade Device SIM 89302610207733080490 Emai…" at bounding box center [604, 368] width 280 height 333
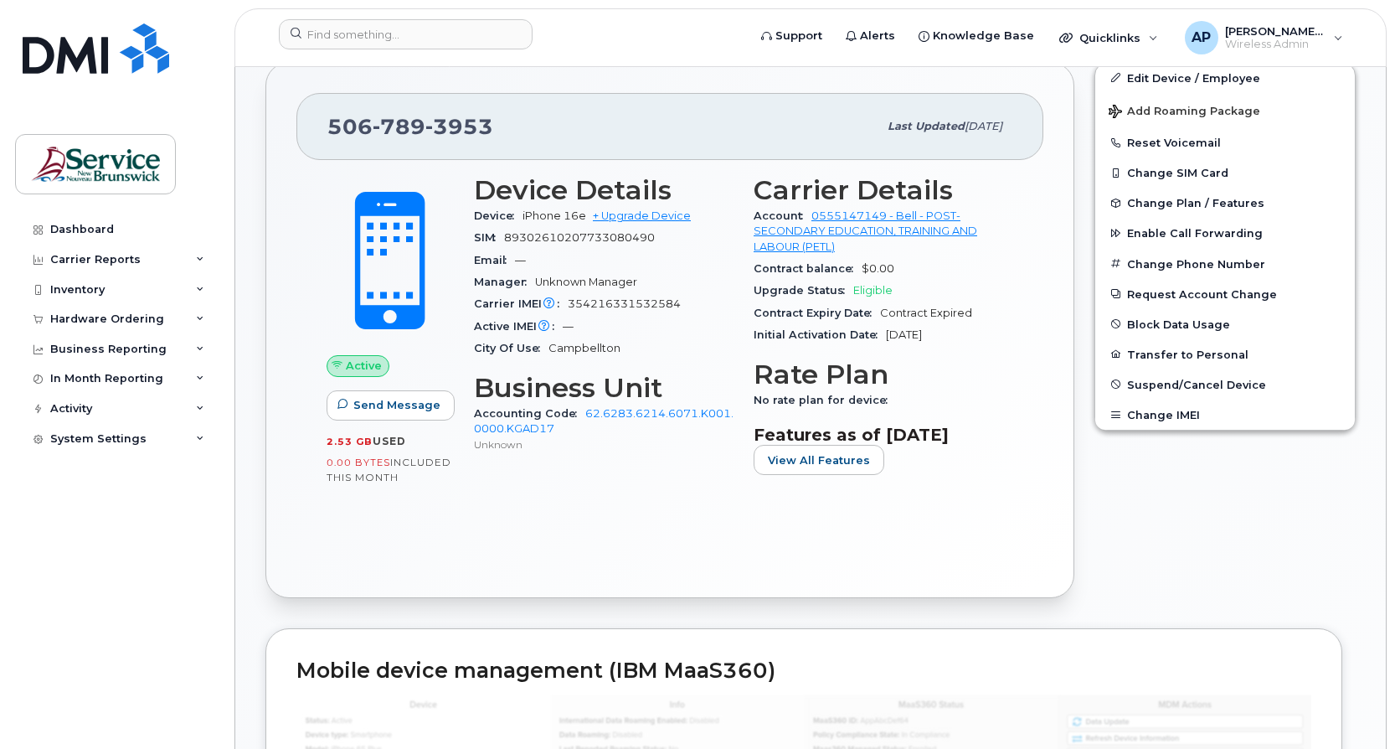
scroll to position [335, 0]
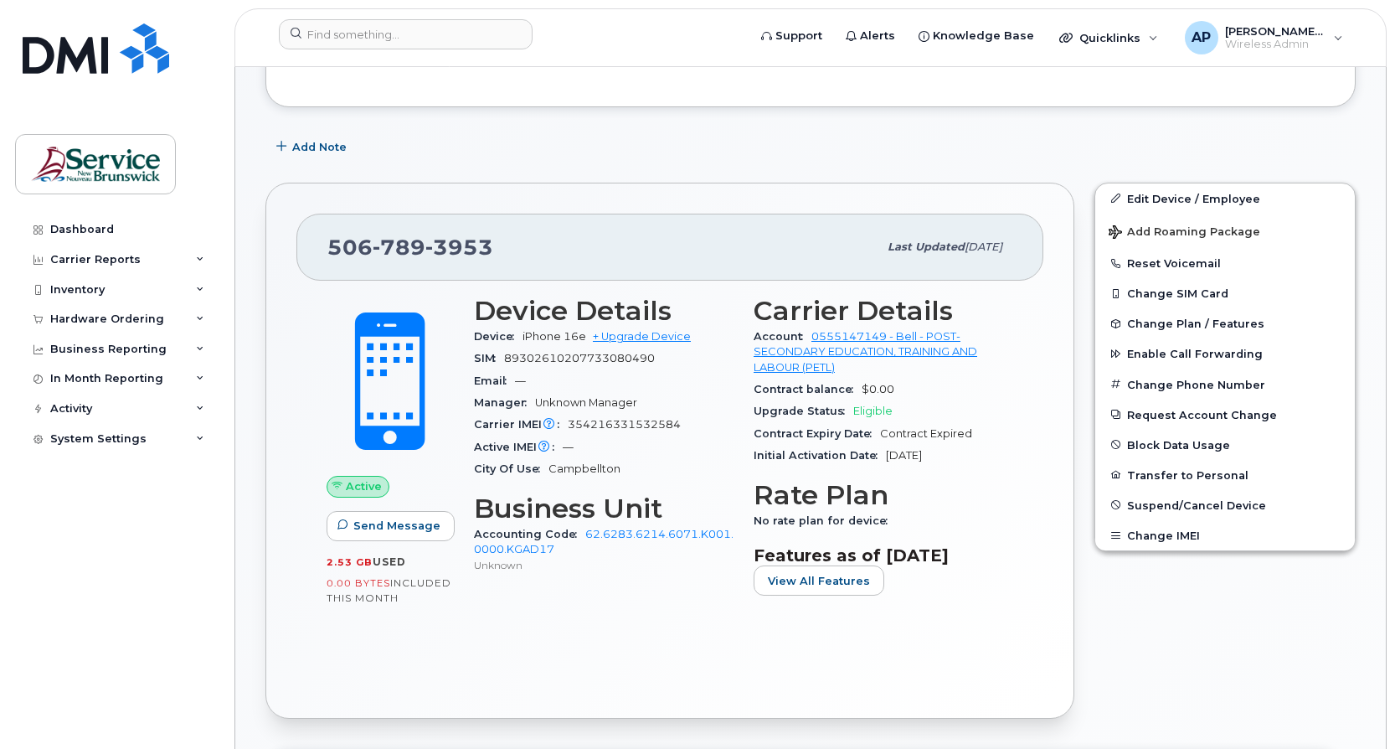
click at [607, 153] on div "Add Note" at bounding box center [810, 147] width 1090 height 30
click at [449, 39] on input at bounding box center [406, 34] width 254 height 30
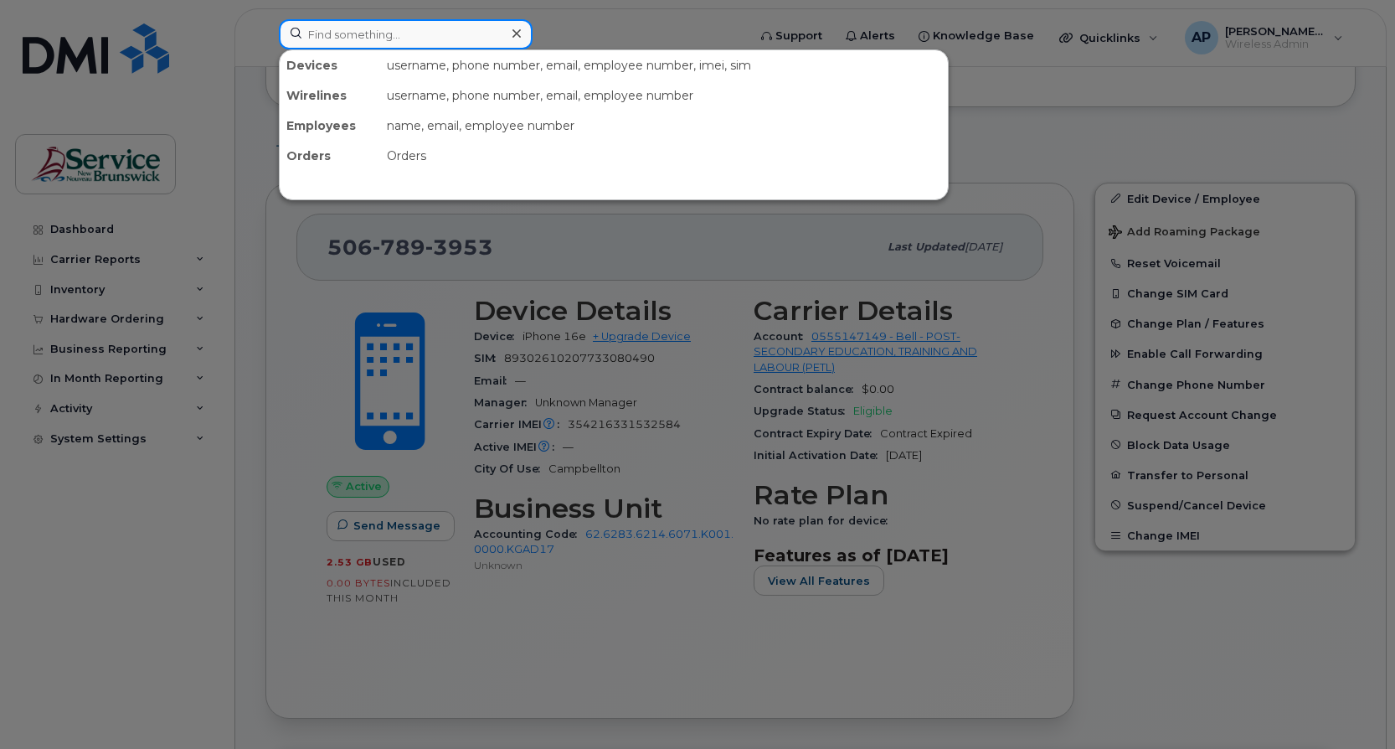
paste input "506-549-9367"
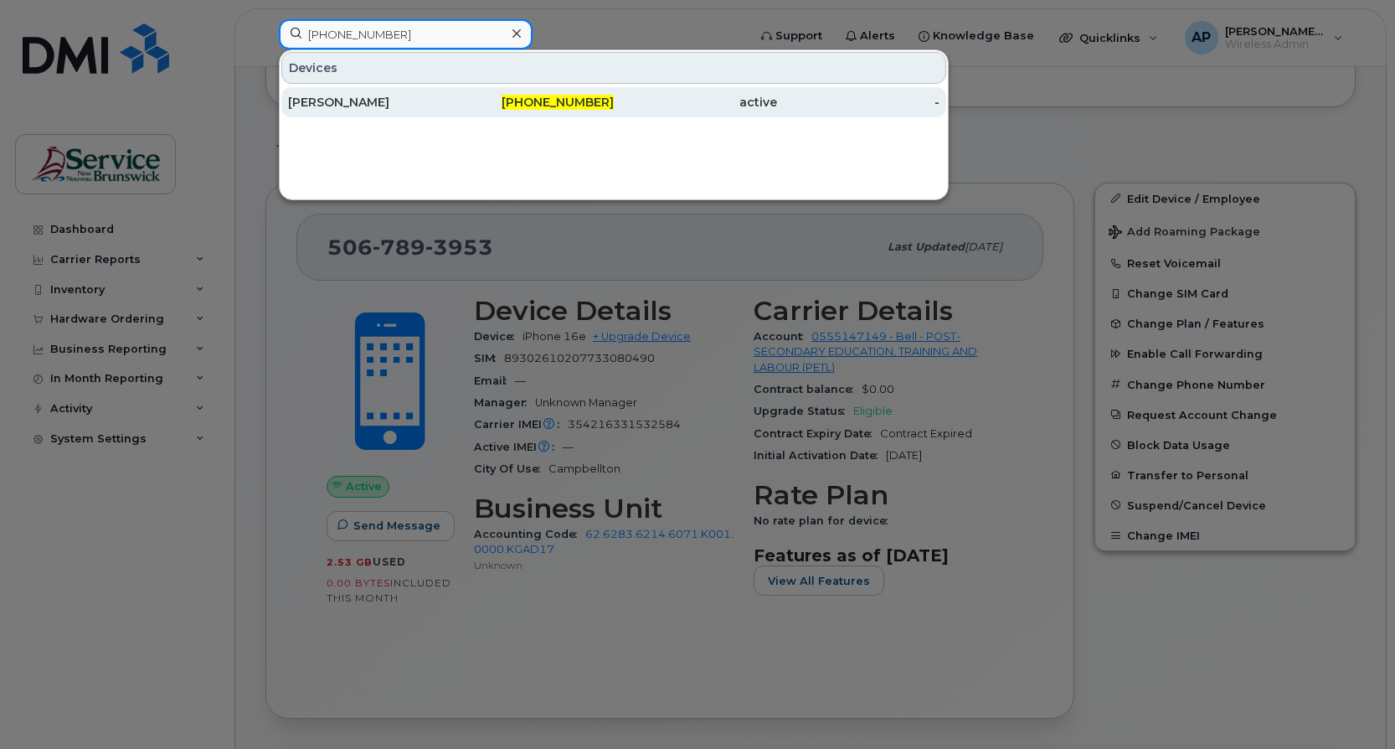
type input "506-549-9367"
click at [461, 104] on div "506-549-9367" at bounding box center [532, 102] width 163 height 17
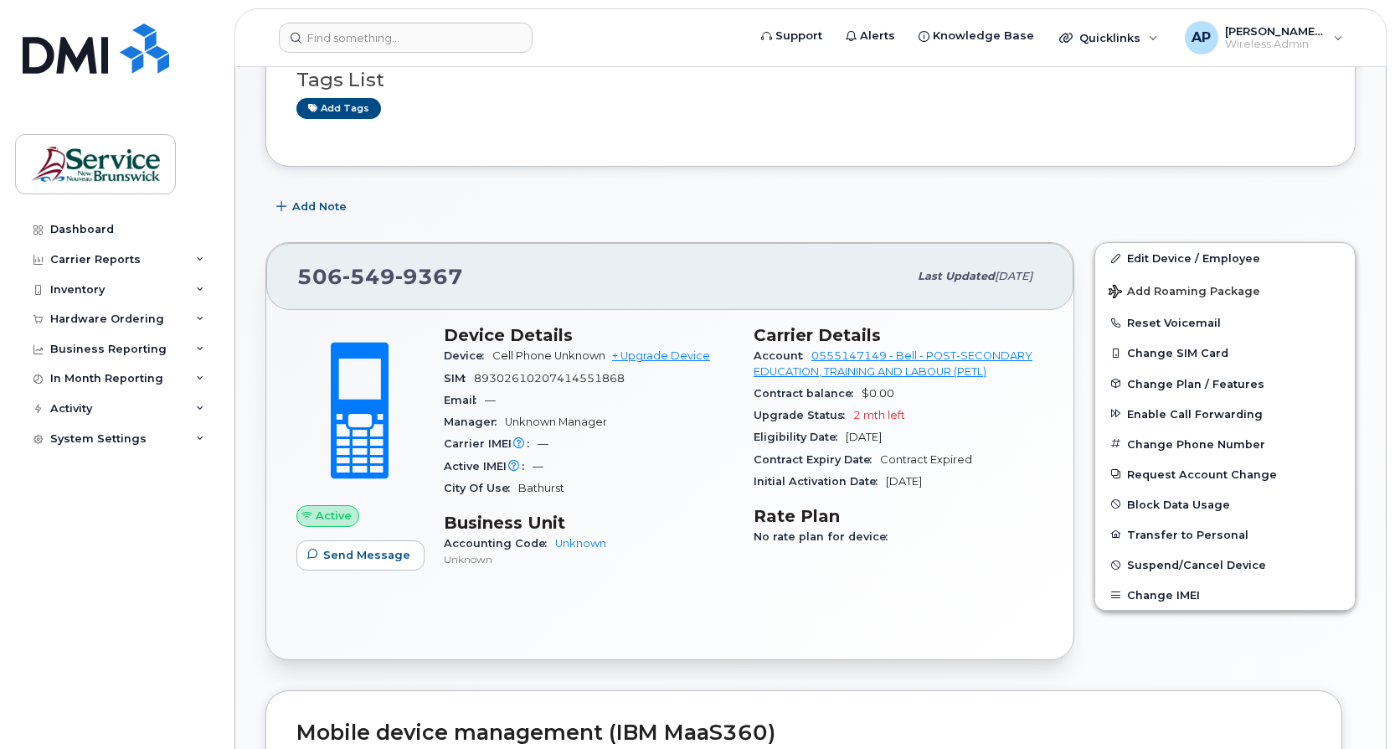
scroll to position [251, 0]
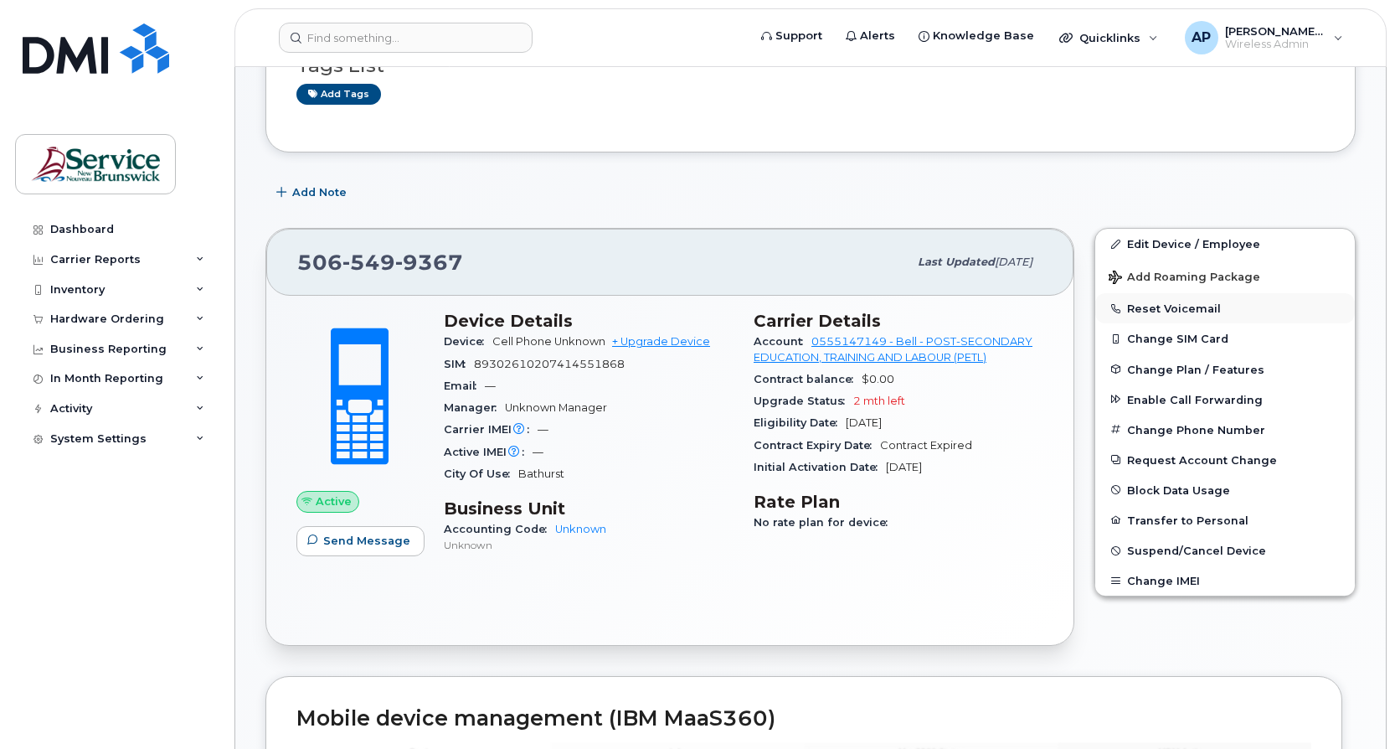
click at [1208, 308] on button "Reset Voicemail" at bounding box center [1225, 308] width 260 height 30
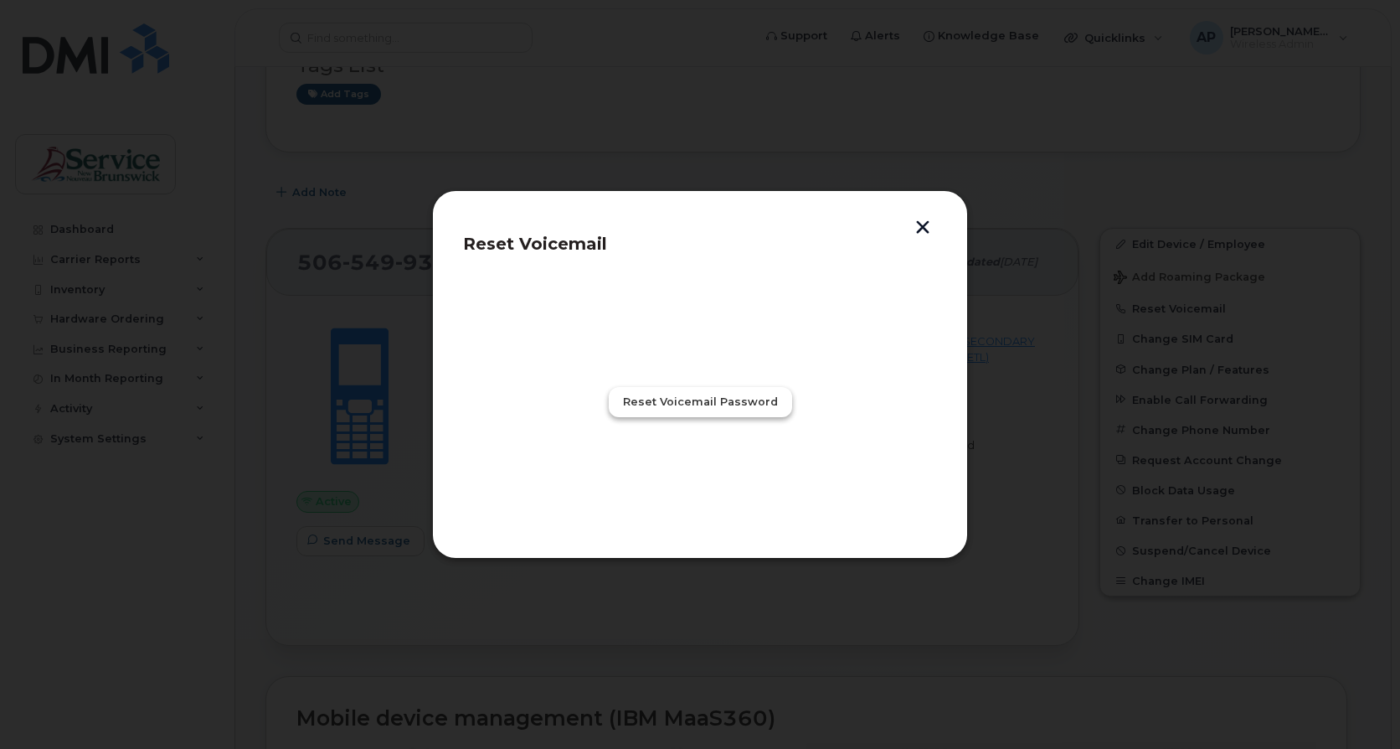
click at [729, 407] on span "Reset Voicemail Password" at bounding box center [700, 402] width 155 height 16
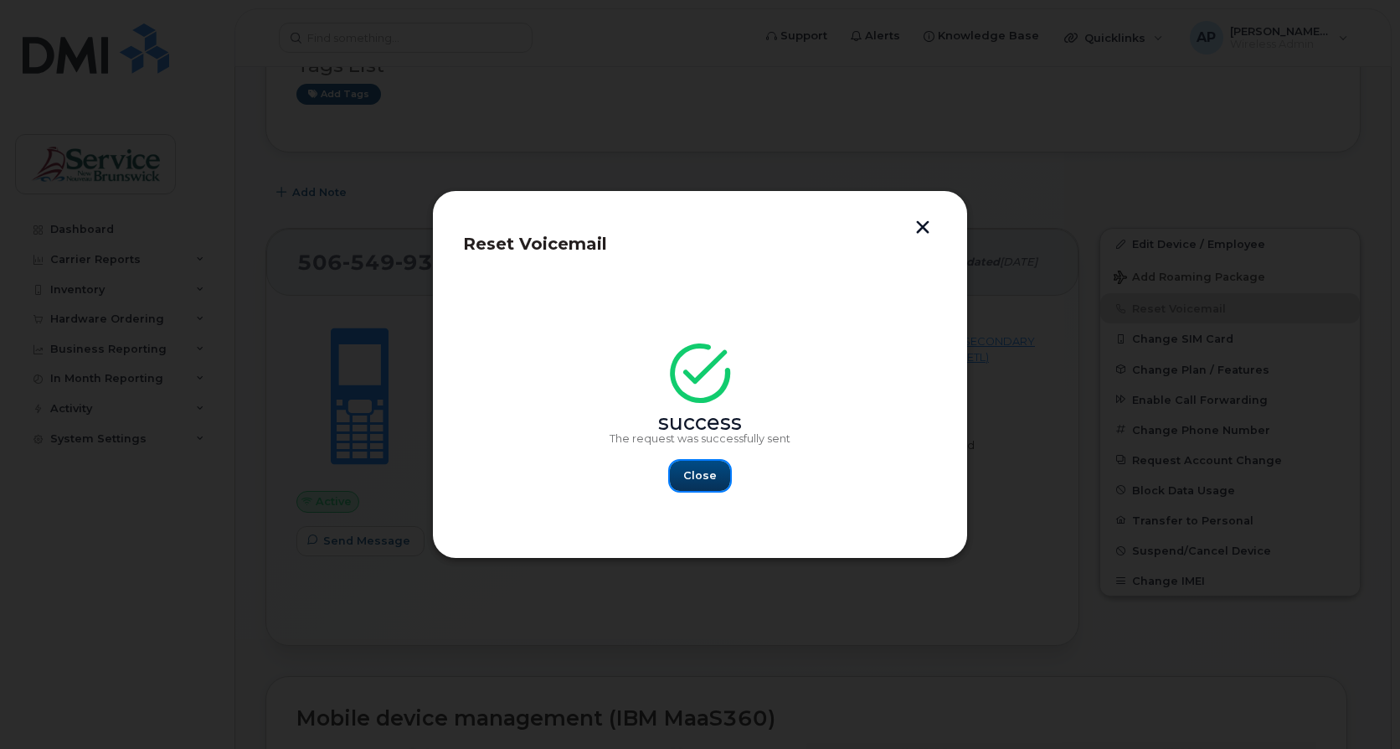
click at [696, 478] on span "Close" at bounding box center [700, 475] width 34 height 16
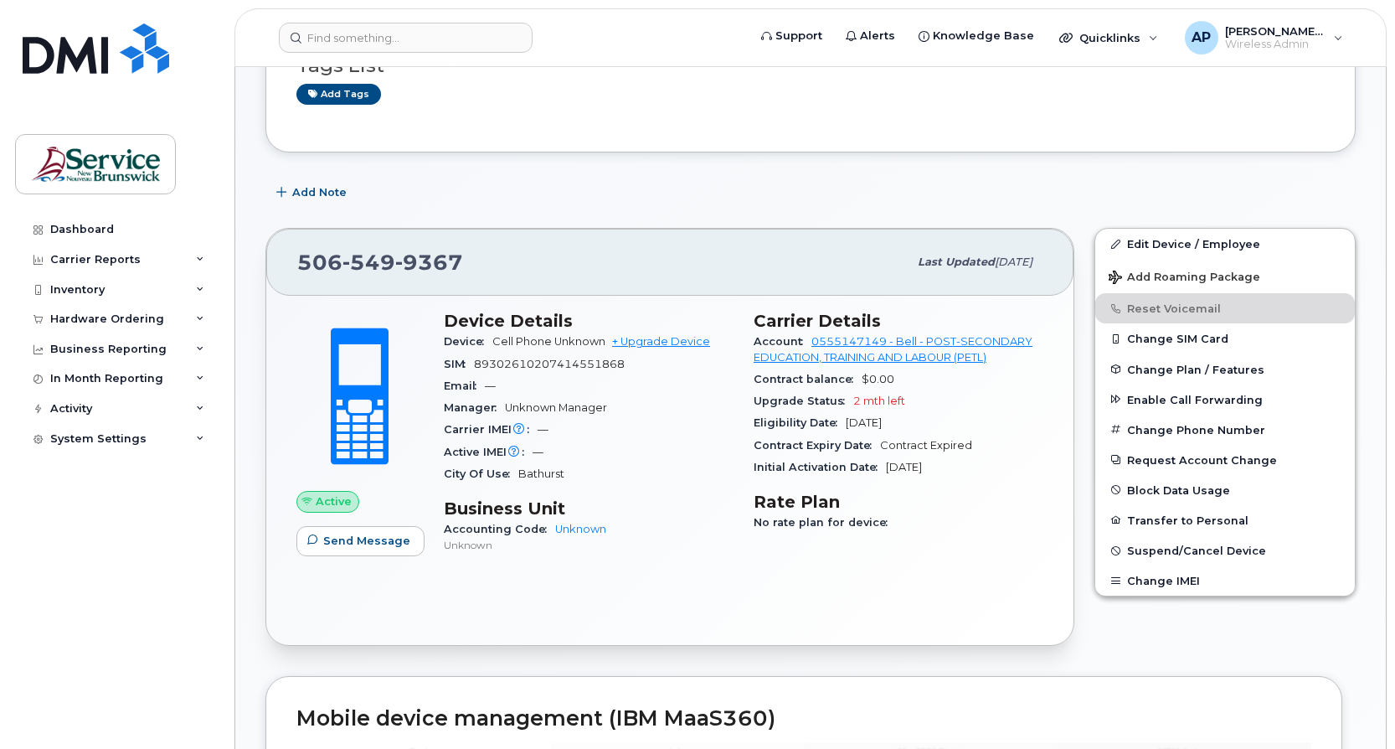
click at [417, 183] on div "Add Note" at bounding box center [810, 193] width 1090 height 30
